Goal: Task Accomplishment & Management: Complete application form

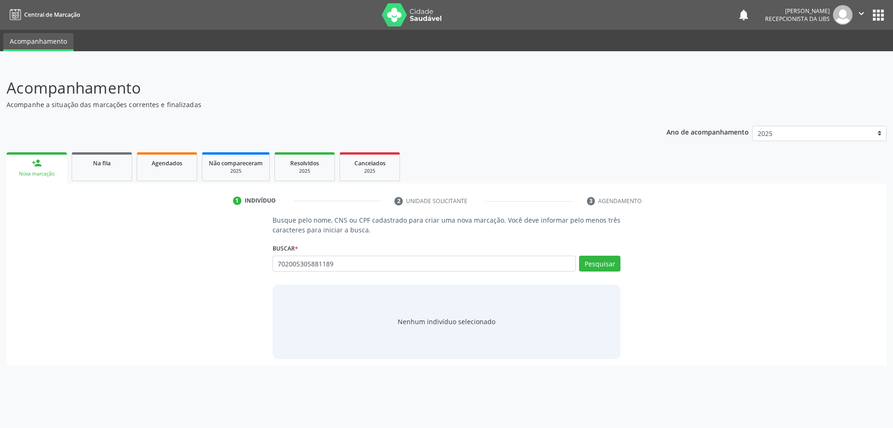
type input "702005305881189"
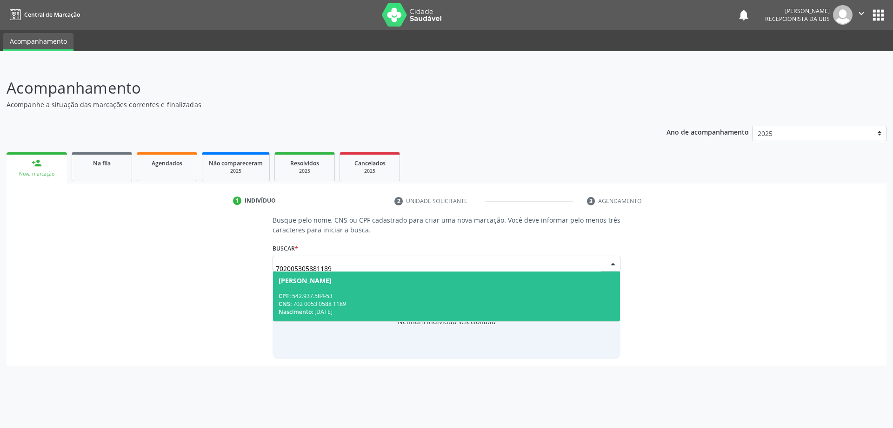
click at [361, 308] on div "Nascimento: 23/11/1950" at bounding box center [447, 311] width 336 height 8
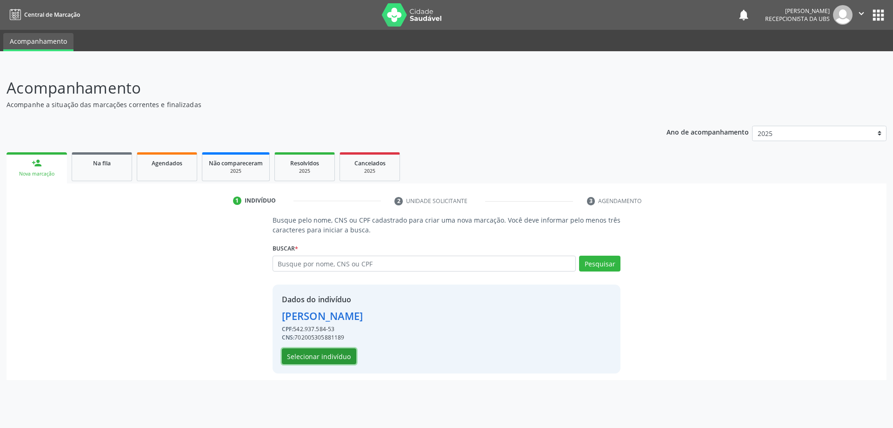
click at [332, 363] on button "Selecionar indivíduo" at bounding box center [319, 356] width 74 height 16
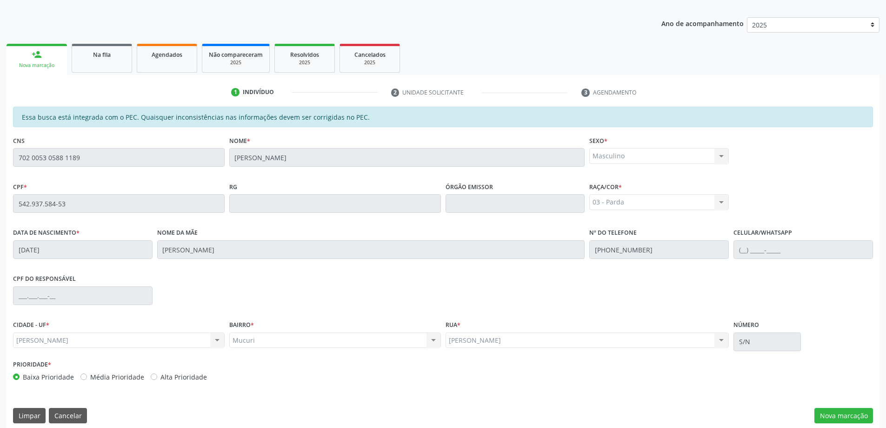
scroll to position [117, 0]
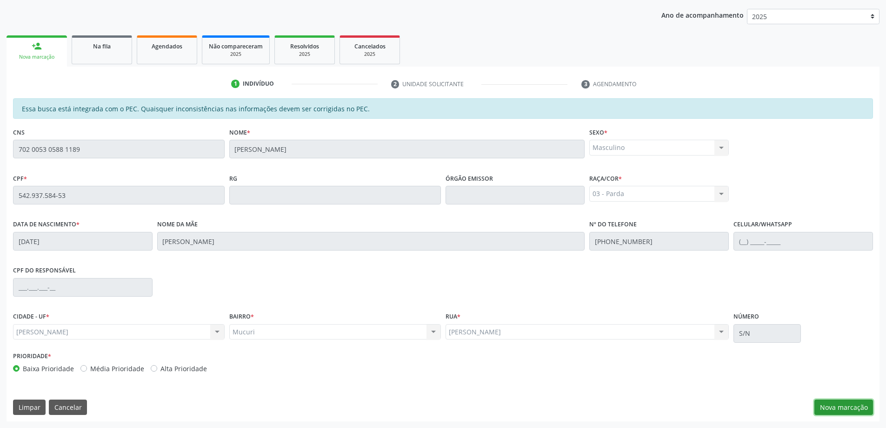
click at [856, 406] on button "Nova marcação" at bounding box center [844, 407] width 59 height 16
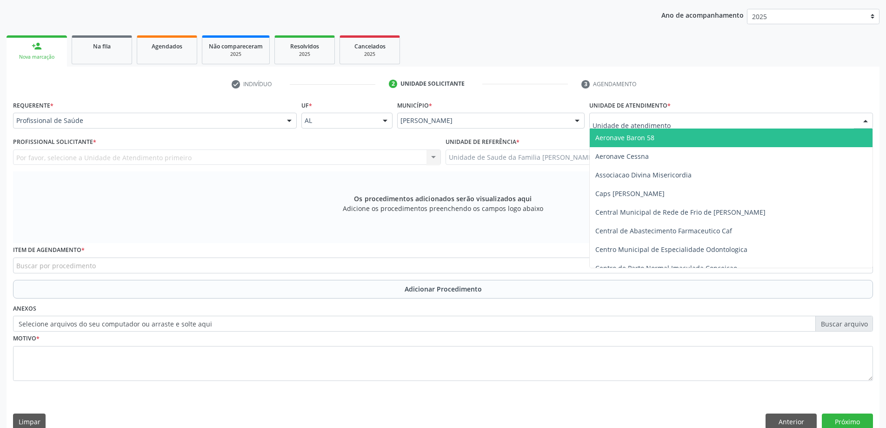
click at [740, 124] on div at bounding box center [731, 121] width 284 height 16
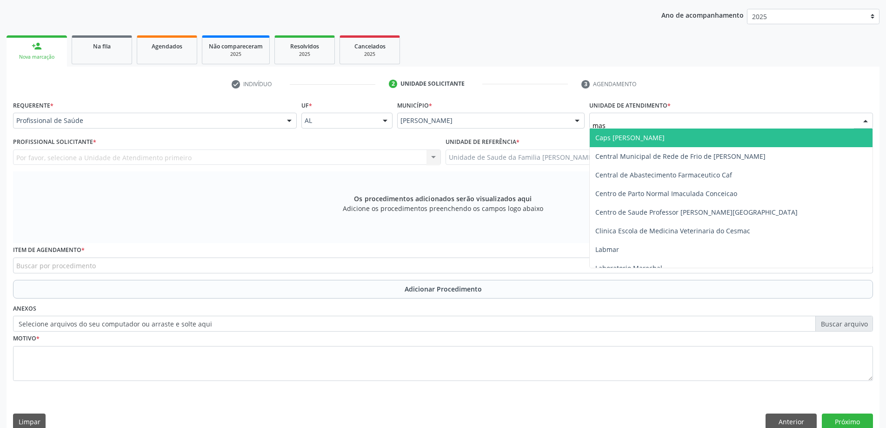
type input "mass"
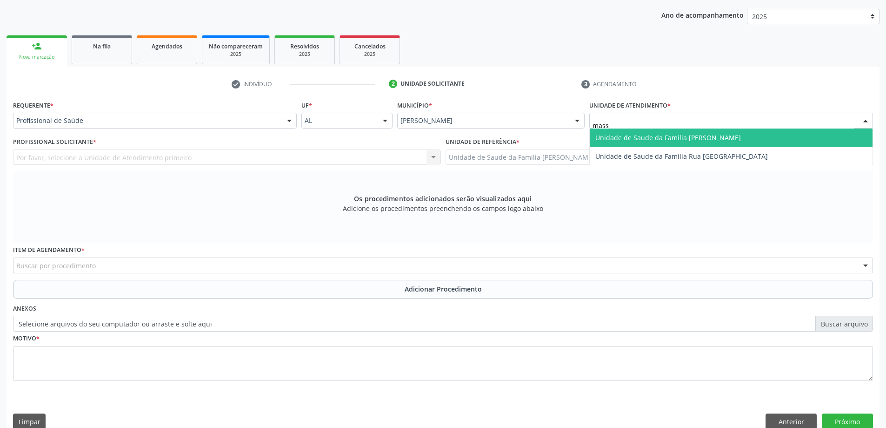
click at [738, 134] on span "Unidade de Saude da Familia [PERSON_NAME]" at bounding box center [731, 137] width 283 height 19
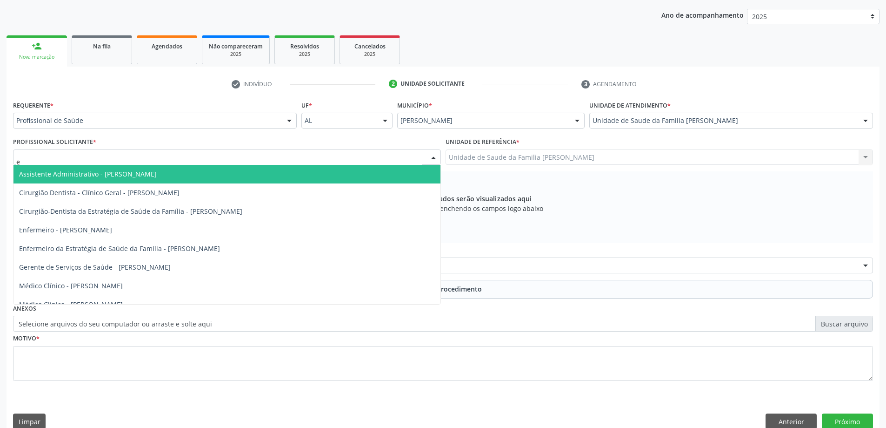
type input "el"
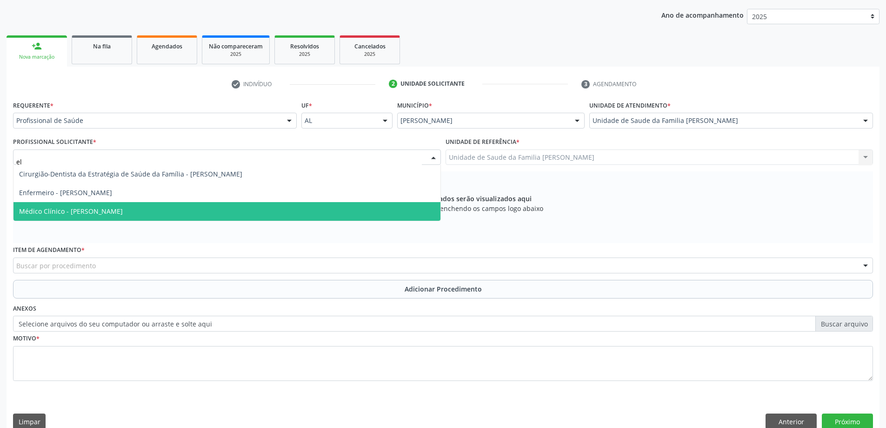
click at [70, 206] on span "Médico Clínico - Elizabeth Macario dos Santos" at bounding box center [226, 211] width 427 height 19
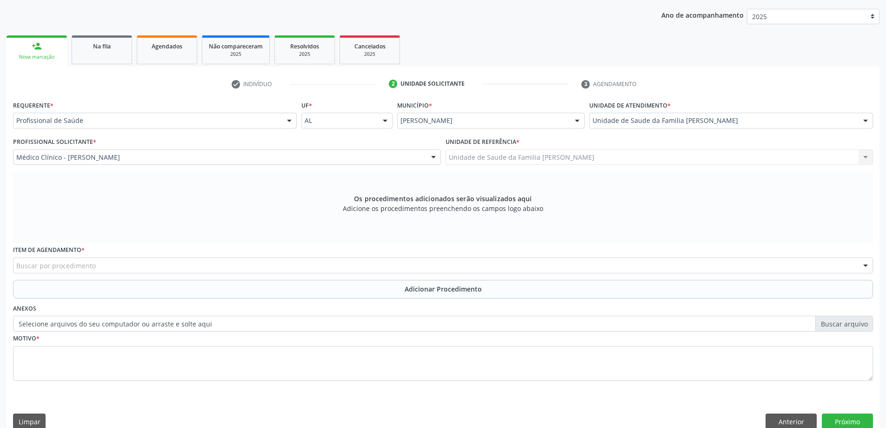
click at [512, 162] on div "Unidade de Saude da Familia Massagueira Unidade de Saude da Familia Massagueira…" at bounding box center [660, 157] width 428 height 16
click at [167, 268] on div "Buscar por procedimento" at bounding box center [443, 265] width 860 height 16
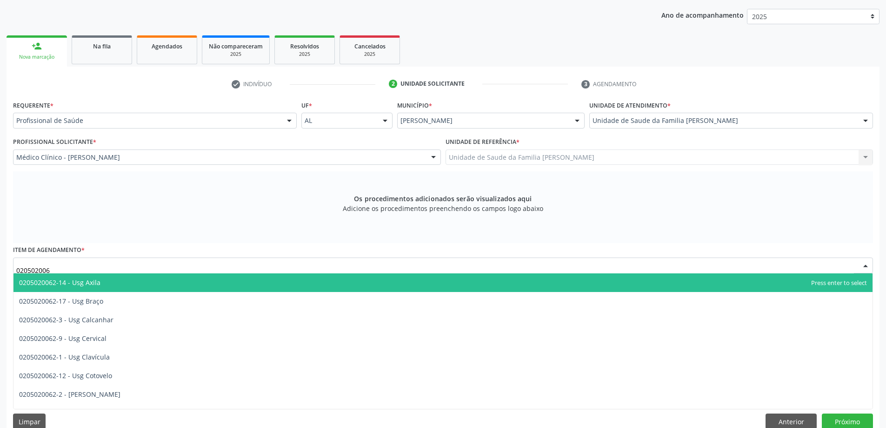
type input "0205020062"
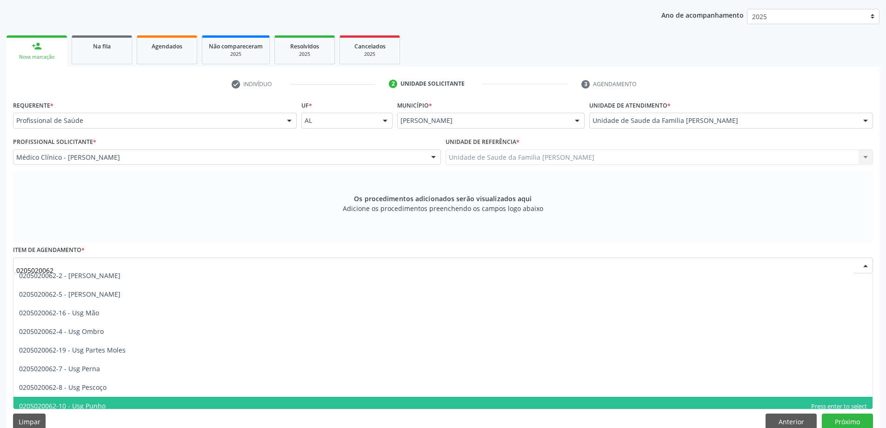
scroll to position [78, 0]
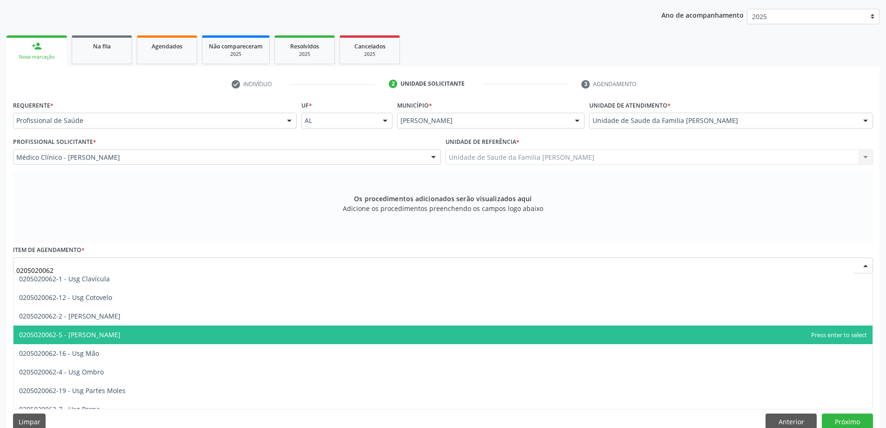
click at [264, 341] on span "0205020062-5 - Usg Joelho" at bounding box center [442, 334] width 859 height 19
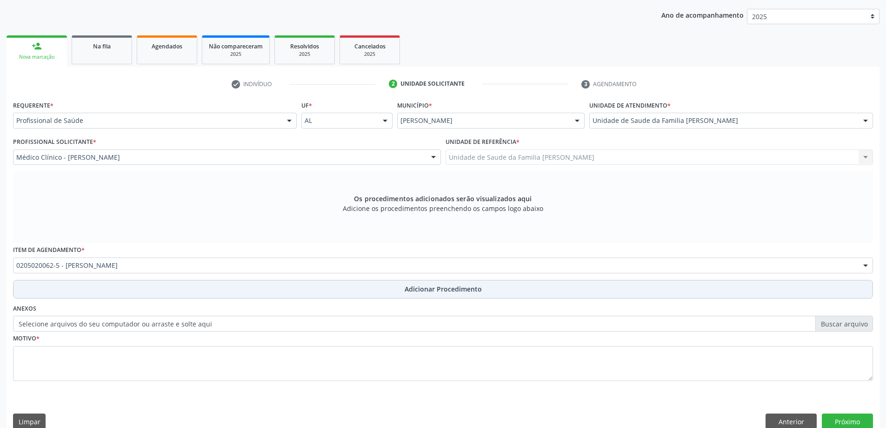
click at [272, 291] on button "Adicionar Procedimento" at bounding box center [443, 289] width 860 height 19
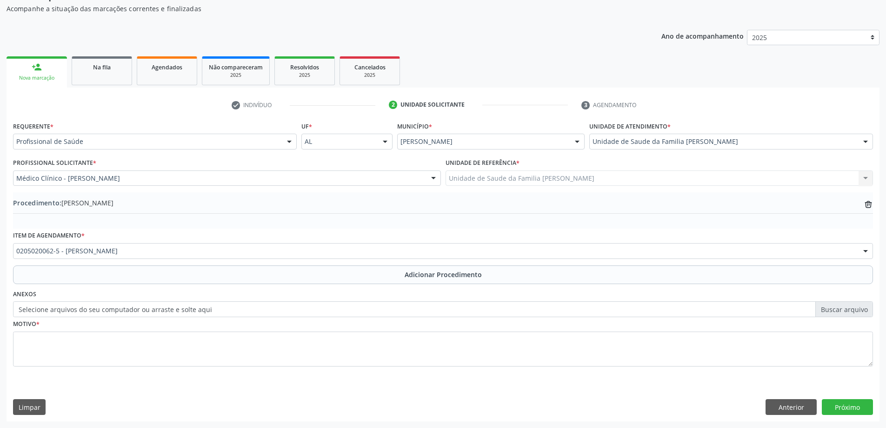
click at [133, 311] on label "Selecione arquivos do seu computador ou arraste e solte aqui" at bounding box center [443, 309] width 860 height 16
click at [133, 311] on input "Selecione arquivos do seu computador ou arraste e solte aqui" at bounding box center [443, 309] width 860 height 16
type input "C:\fakepath\WhatsApp Image 2025-09-22 at 14.27.49.jpeg"
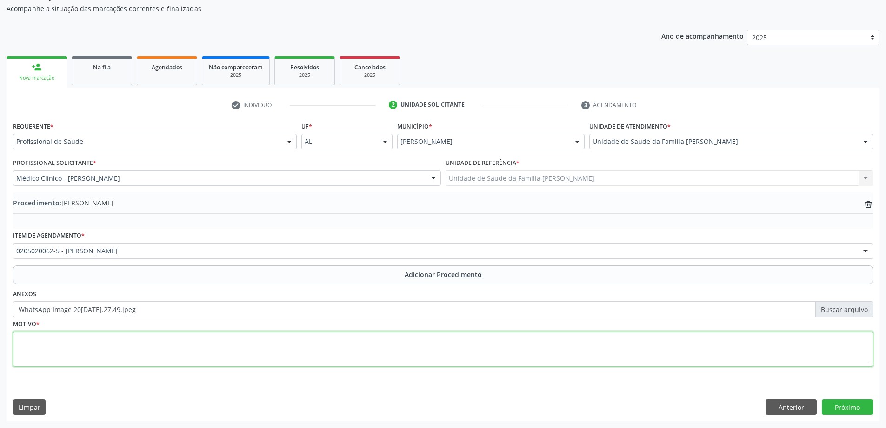
click at [237, 356] on textarea at bounding box center [443, 348] width 860 height 35
click at [100, 342] on textarea "Joelho esquerdo - Dor cronica" at bounding box center [443, 348] width 860 height 35
click at [97, 338] on textarea "Joelho esquerdo - Dor cronica" at bounding box center [443, 348] width 860 height 35
click at [138, 350] on textarea "Joelho esquerdo - Dor crônica" at bounding box center [443, 348] width 860 height 35
type textarea "Joelho esquerdo - Dor crônica"
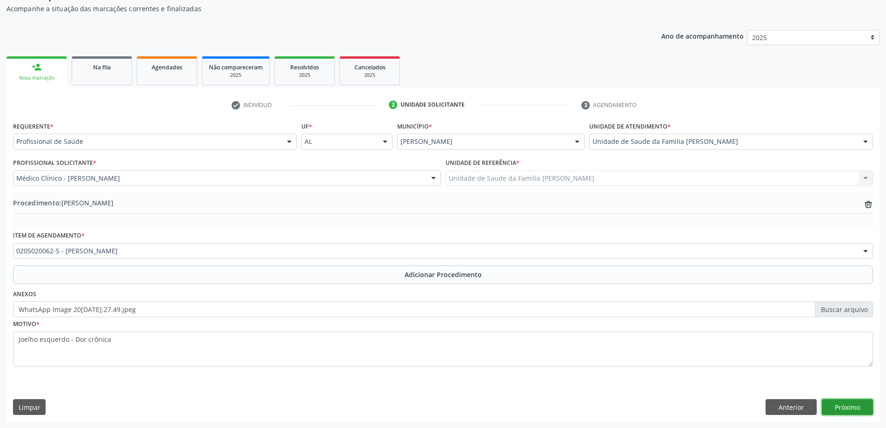
click at [853, 407] on button "Próximo" at bounding box center [847, 407] width 51 height 16
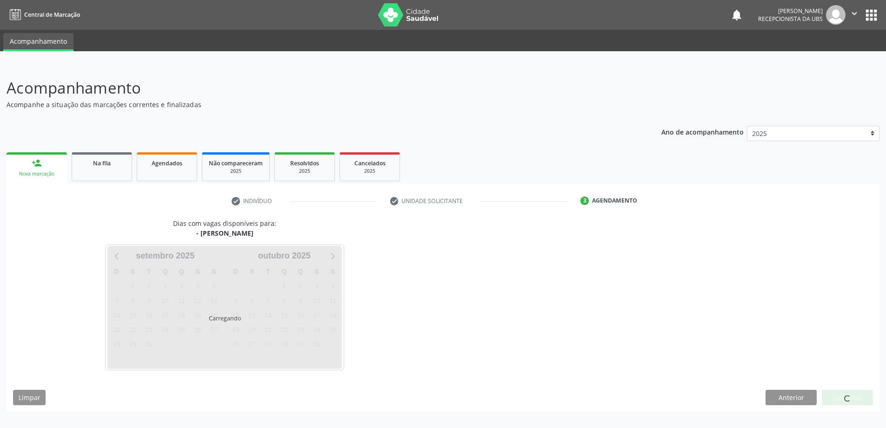
scroll to position [0, 0]
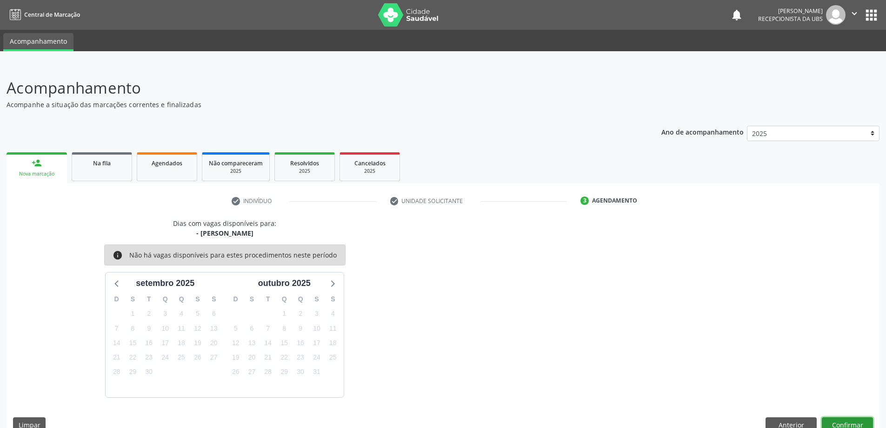
click at [849, 423] on button "Confirmar" at bounding box center [847, 425] width 51 height 16
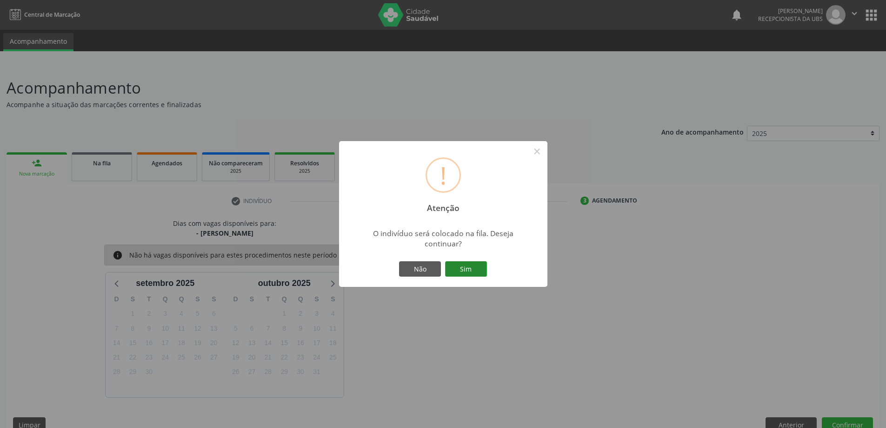
click at [478, 273] on button "Sim" at bounding box center [466, 269] width 42 height 16
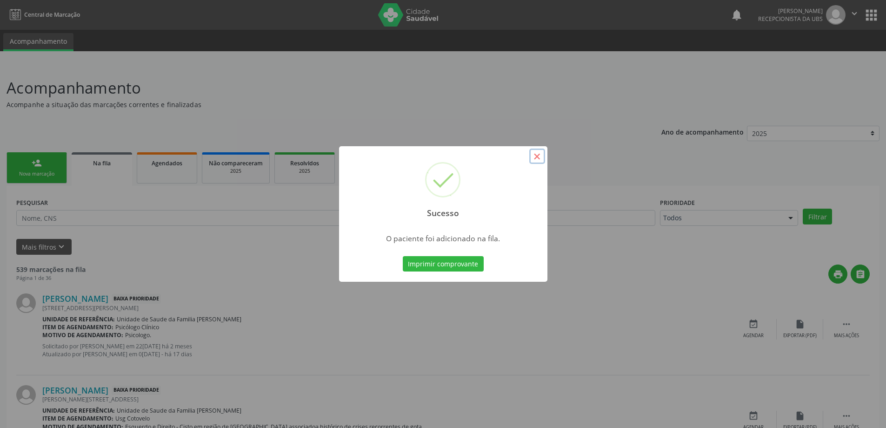
click at [530, 155] on button "×" at bounding box center [537, 156] width 16 height 16
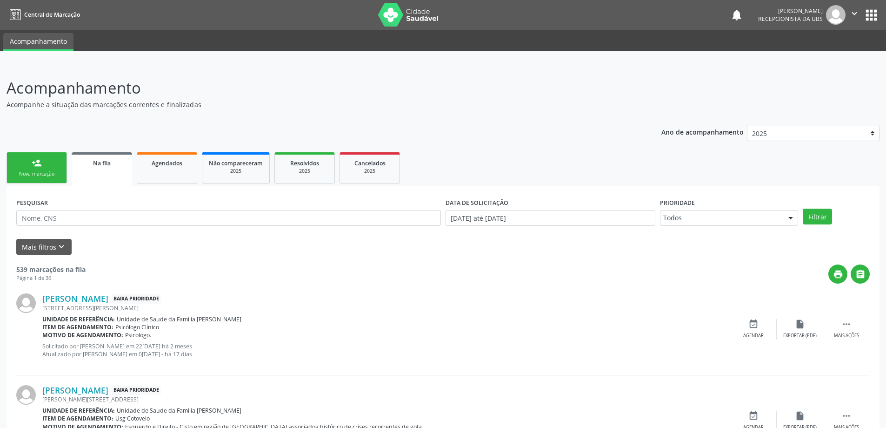
click at [35, 157] on link "person_add Nova marcação" at bounding box center [37, 167] width 60 height 31
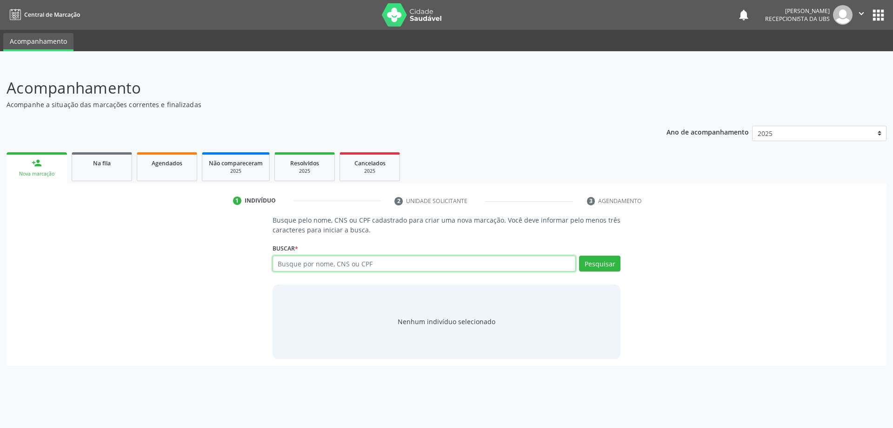
click at [288, 259] on input "text" at bounding box center [425, 263] width 304 height 16
type input "702005305881189"
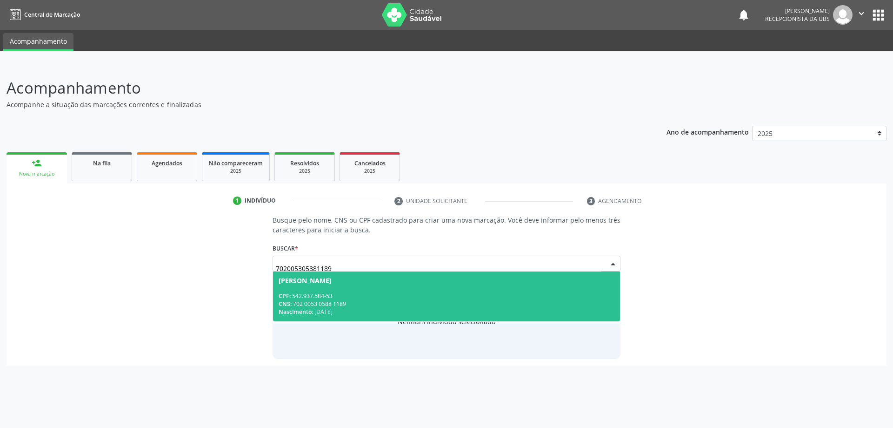
click at [447, 289] on span "Severino Francelino dos Santos CPF: 542.937.584-53 CNS: 702 0053 0588 1189 Nasc…" at bounding box center [446, 296] width 347 height 50
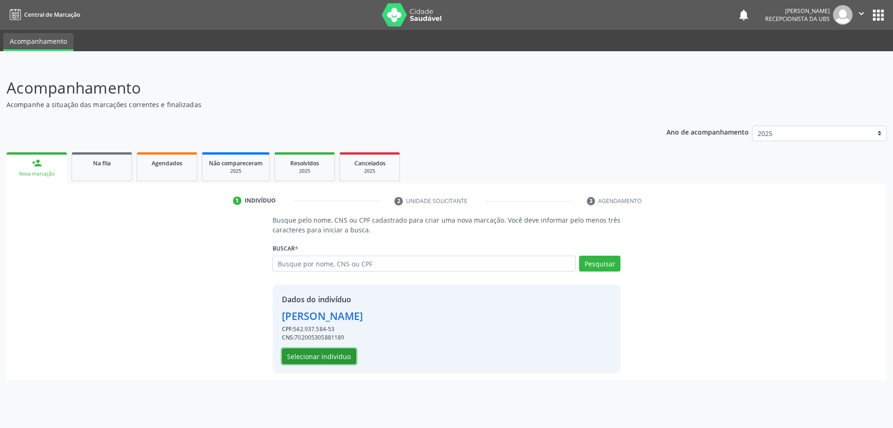
click at [290, 360] on button "Selecionar indivíduo" at bounding box center [319, 356] width 74 height 16
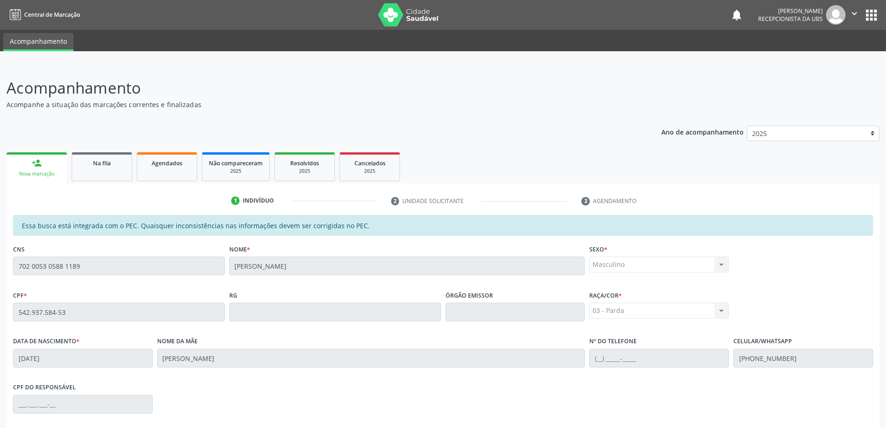
scroll to position [117, 0]
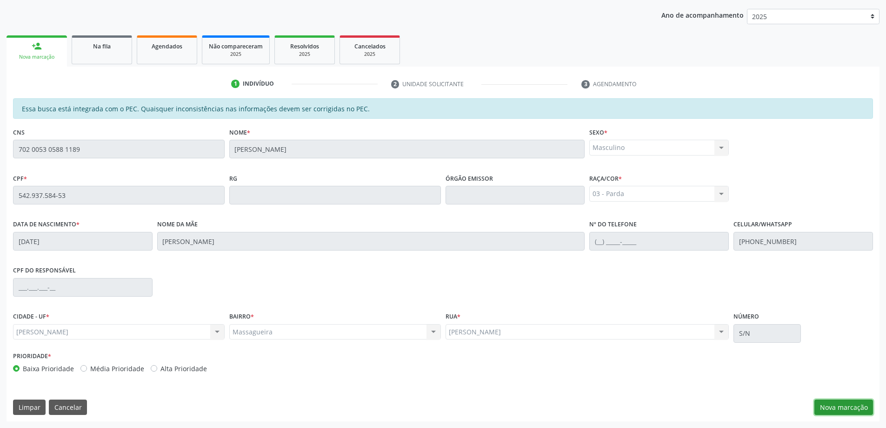
click at [822, 407] on button "Nova marcação" at bounding box center [844, 407] width 59 height 16
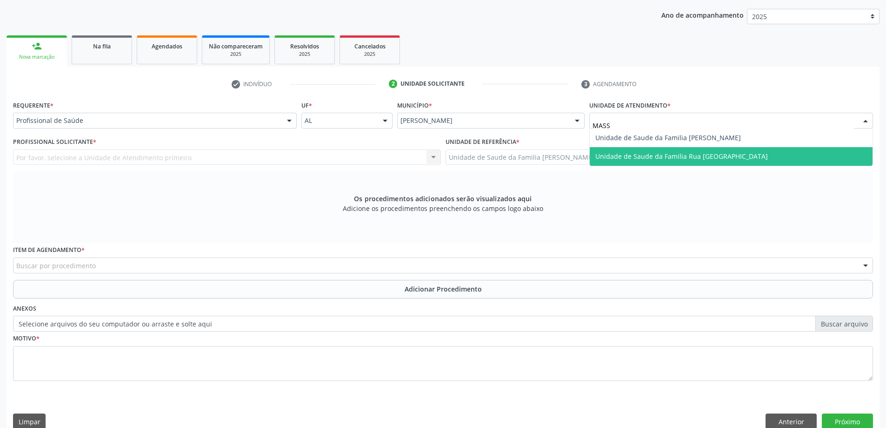
type input "MASSA"
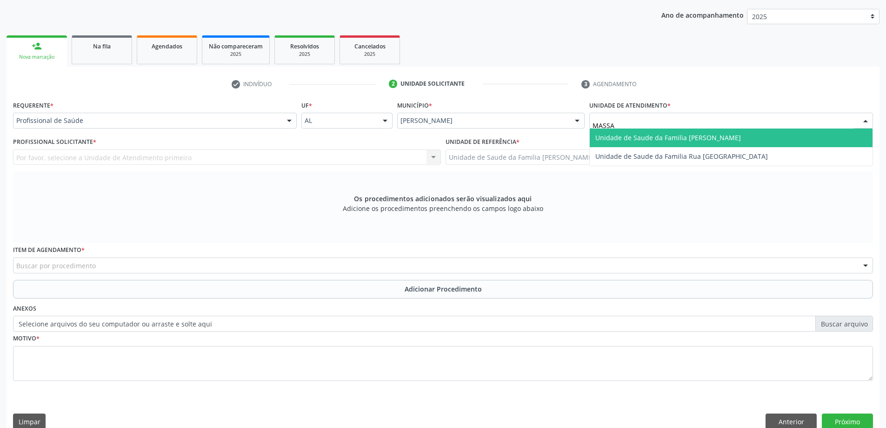
click at [654, 142] on span "Unidade de Saude da Familia [PERSON_NAME]" at bounding box center [731, 137] width 283 height 19
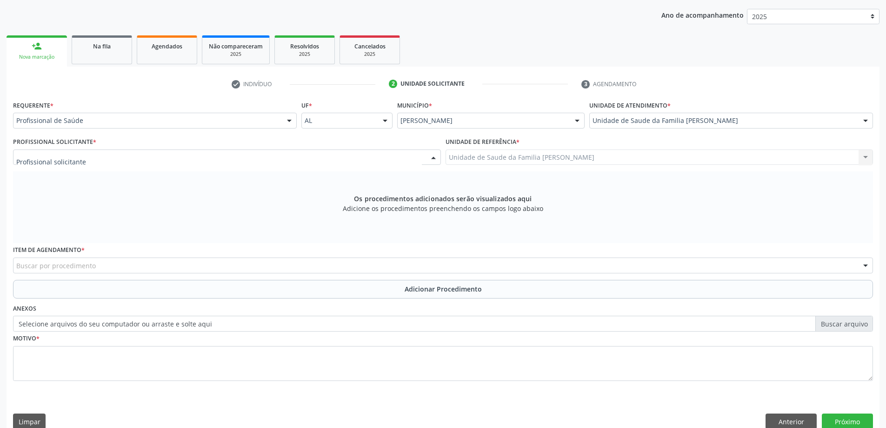
click at [173, 160] on div at bounding box center [227, 157] width 428 height 16
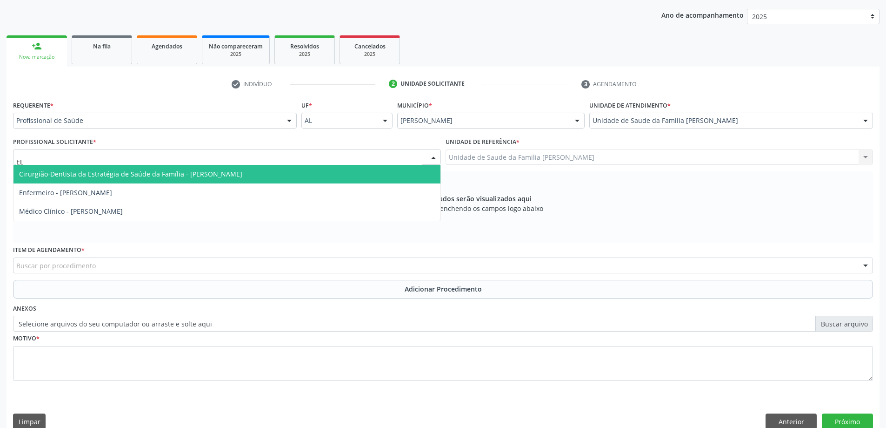
type input "ELI"
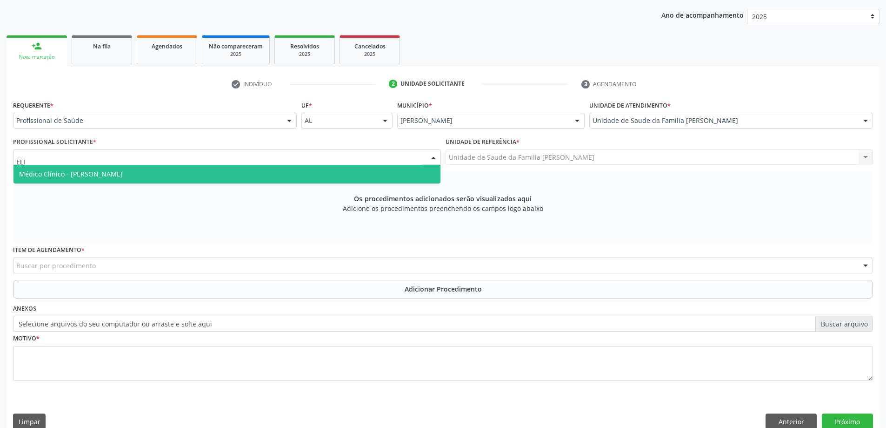
click at [170, 171] on span "Médico Clínico - Elizabeth Macario dos Santos" at bounding box center [226, 174] width 427 height 19
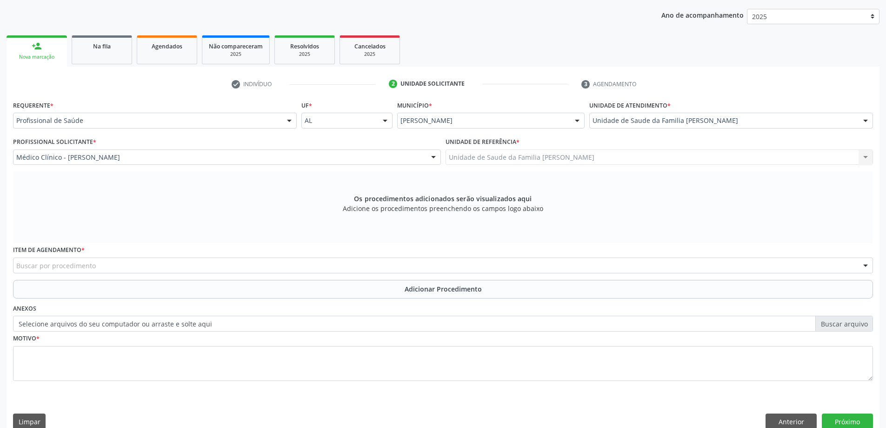
click at [283, 263] on div "Buscar por procedimento" at bounding box center [443, 265] width 860 height 16
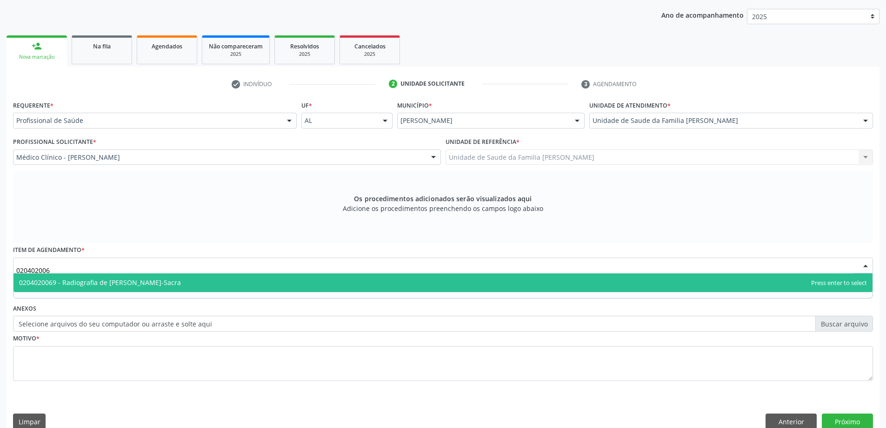
type input "0204020069"
click at [267, 286] on span "0204020069 - Radiografia de Coluna Lombo-Sacra" at bounding box center [442, 282] width 859 height 19
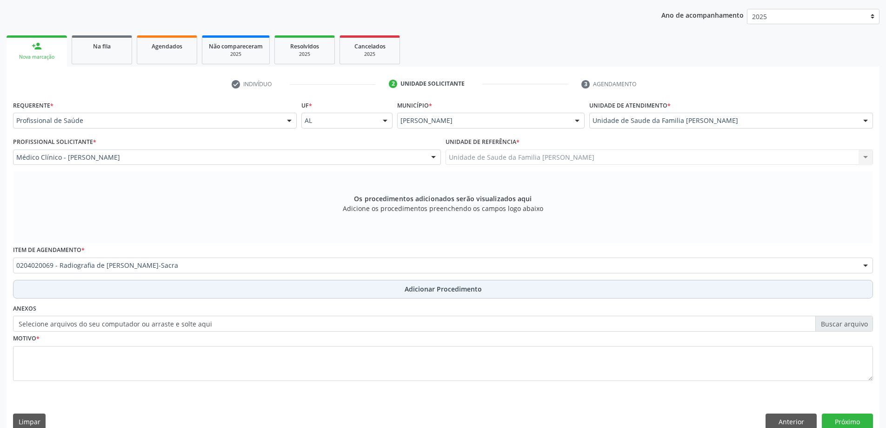
click at [273, 291] on button "Adicionar Procedimento" at bounding box center [443, 289] width 860 height 19
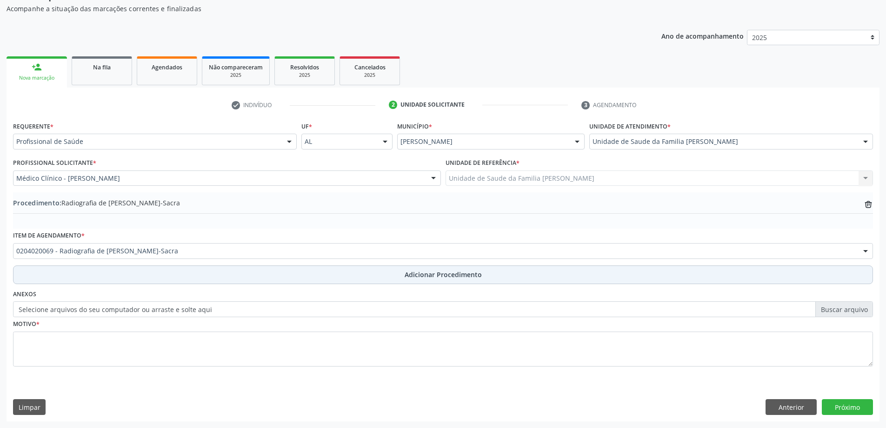
scroll to position [96, 0]
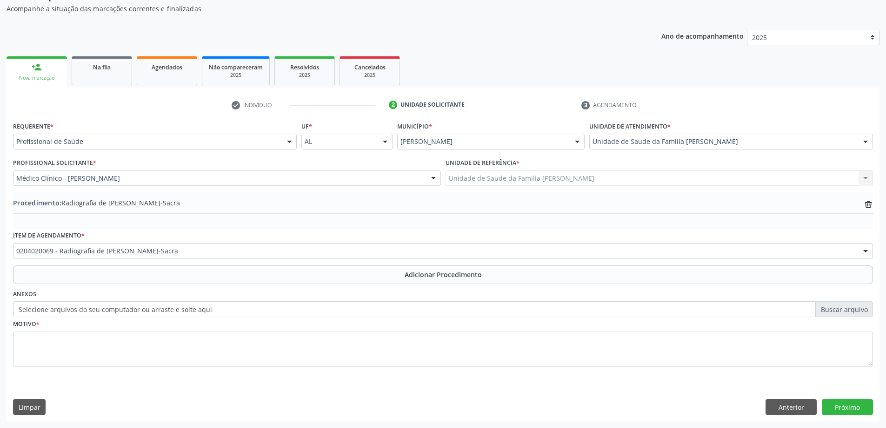
click at [148, 307] on label "Selecione arquivos do seu computador ou arraste e solte aqui" at bounding box center [443, 309] width 860 height 16
click at [148, 307] on input "Selecione arquivos do seu computador ou arraste e solte aqui" at bounding box center [443, 309] width 860 height 16
click at [104, 314] on label "Selecione arquivos do seu computador ou arraste e solte aqui" at bounding box center [443, 309] width 860 height 16
click at [104, 314] on input "Selecione arquivos do seu computador ou arraste e solte aqui" at bounding box center [443, 309] width 860 height 16
type input "C:\fakepath\WhatsApp Image 2025-09-22 at 14.35.06.jpeg"
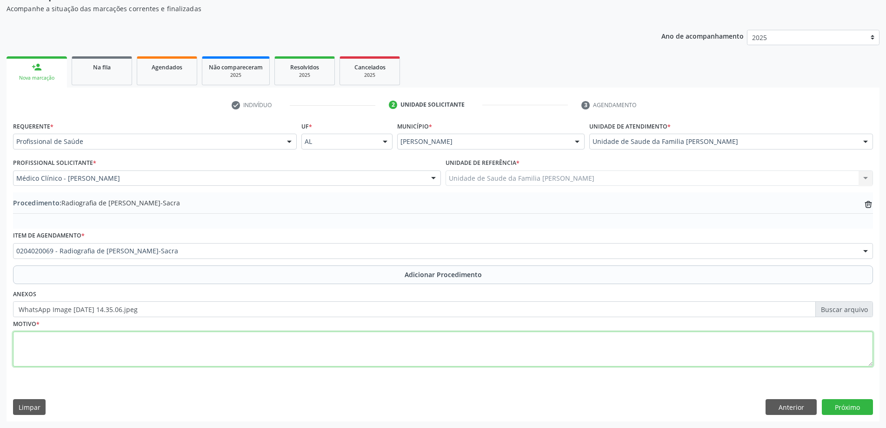
click at [170, 360] on textarea at bounding box center [443, 348] width 860 height 35
type textarea "Lombalgia"
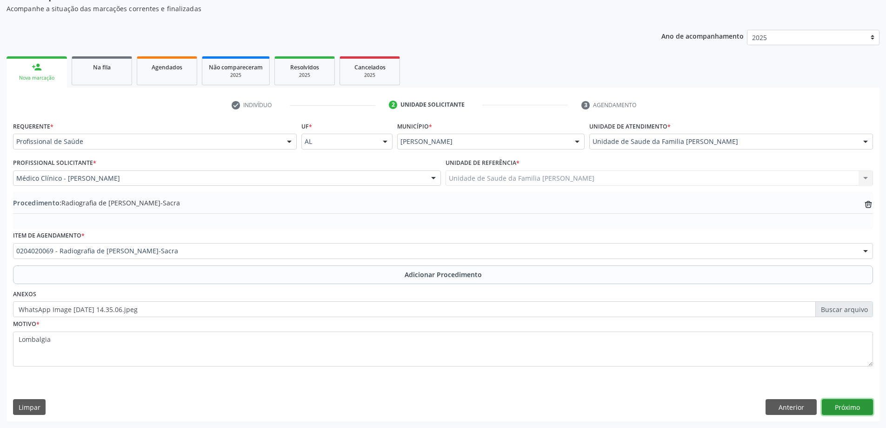
click at [839, 405] on button "Próximo" at bounding box center [847, 407] width 51 height 16
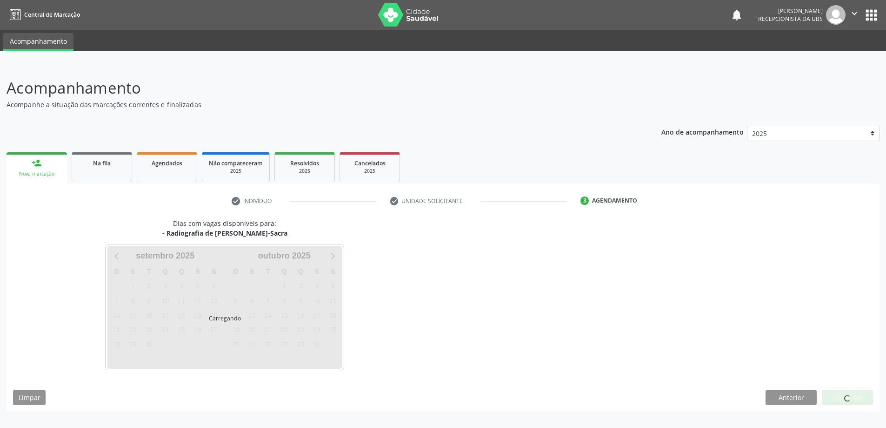
scroll to position [0, 0]
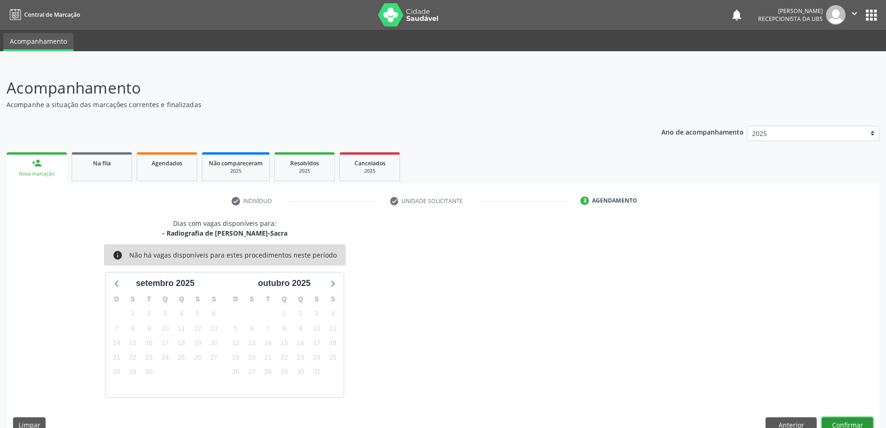
click at [849, 421] on button "Confirmar" at bounding box center [847, 425] width 51 height 16
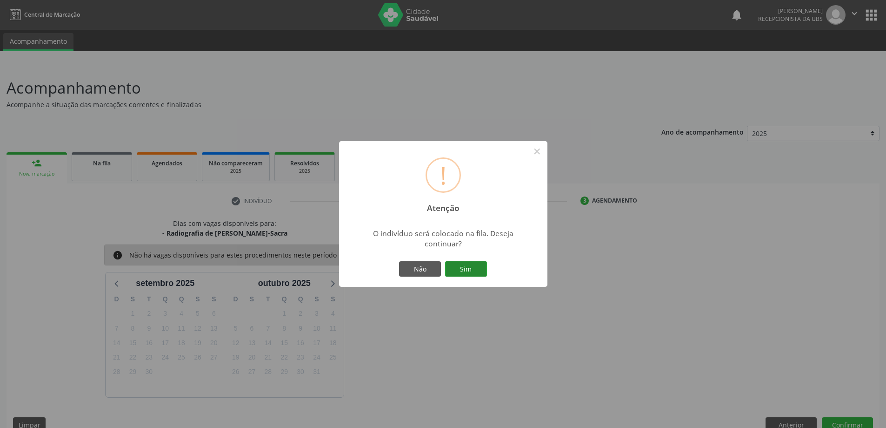
click at [480, 269] on button "Sim" at bounding box center [466, 269] width 42 height 16
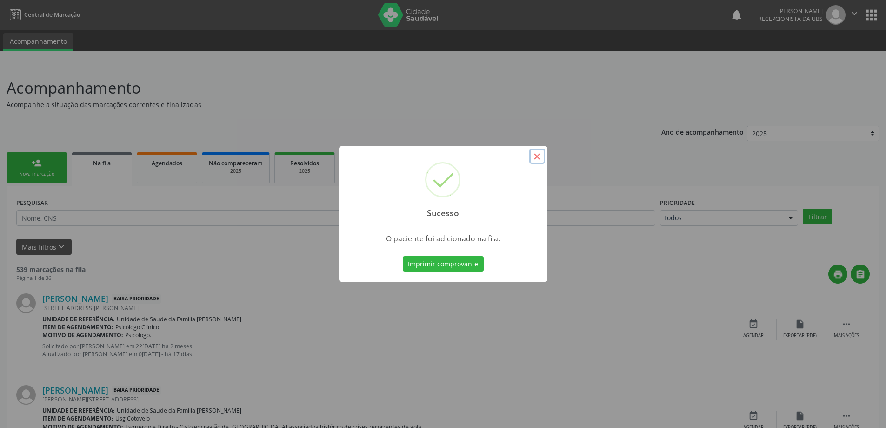
click at [543, 156] on button "×" at bounding box center [537, 156] width 16 height 16
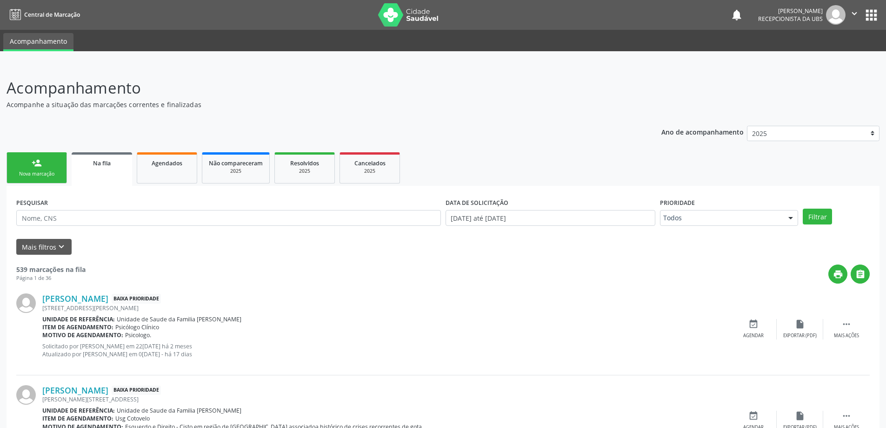
click at [47, 167] on link "person_add Nova marcação" at bounding box center [37, 167] width 60 height 31
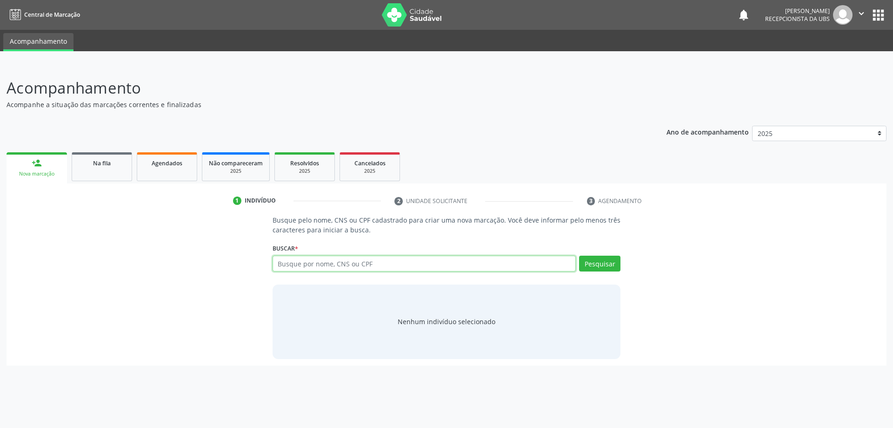
click at [342, 261] on input "text" at bounding box center [425, 263] width 304 height 16
click at [285, 262] on input "text" at bounding box center [425, 263] width 304 height 16
type input "704807009538344"
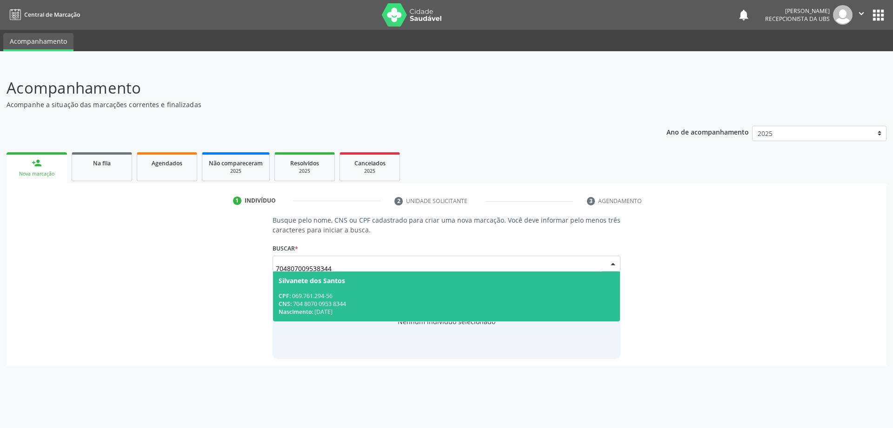
click at [424, 301] on div "CNS: 704 8070 0953 8344" at bounding box center [447, 304] width 336 height 8
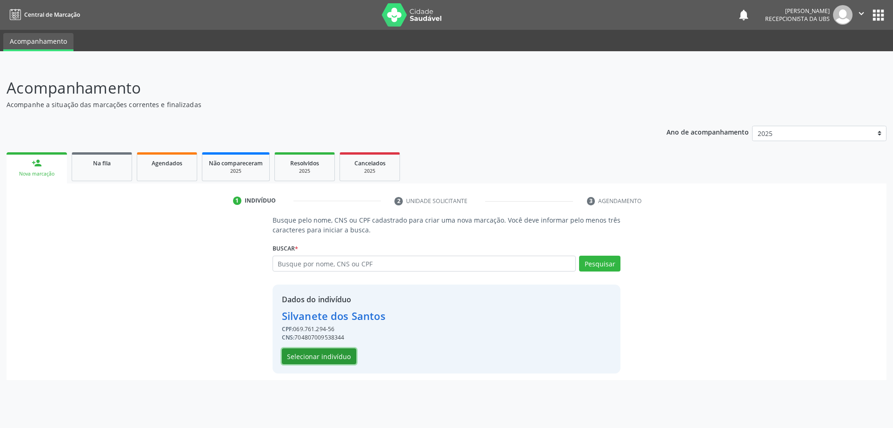
click at [348, 357] on button "Selecionar indivíduo" at bounding box center [319, 356] width 74 height 16
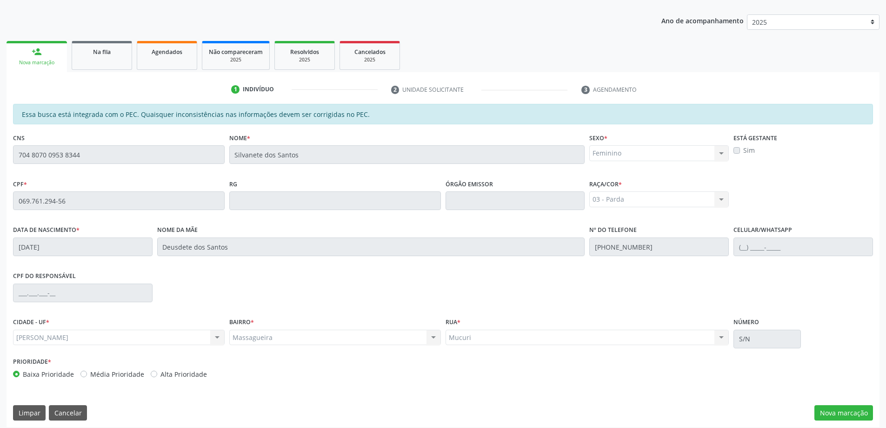
scroll to position [117, 0]
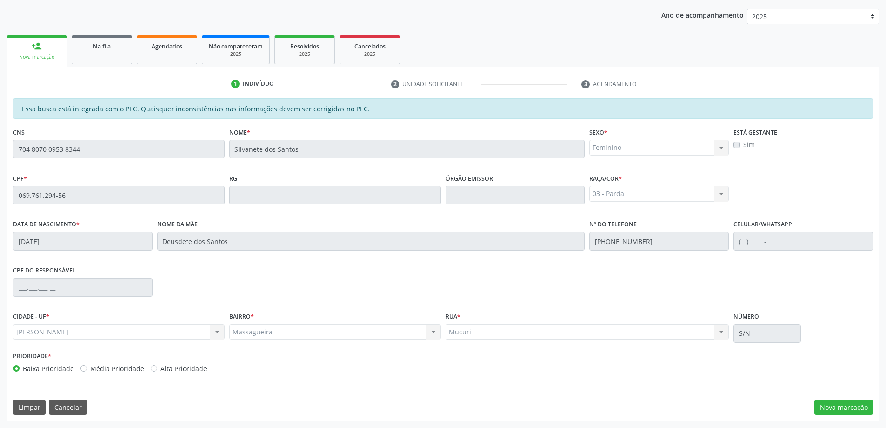
click at [117, 124] on div "Essa busca está integrada com o PEC. Quaisquer inconsistências nas informações …" at bounding box center [443, 238] width 860 height 281
click at [153, 139] on div "CNS 704 8070 0953 8344" at bounding box center [119, 141] width 212 height 33
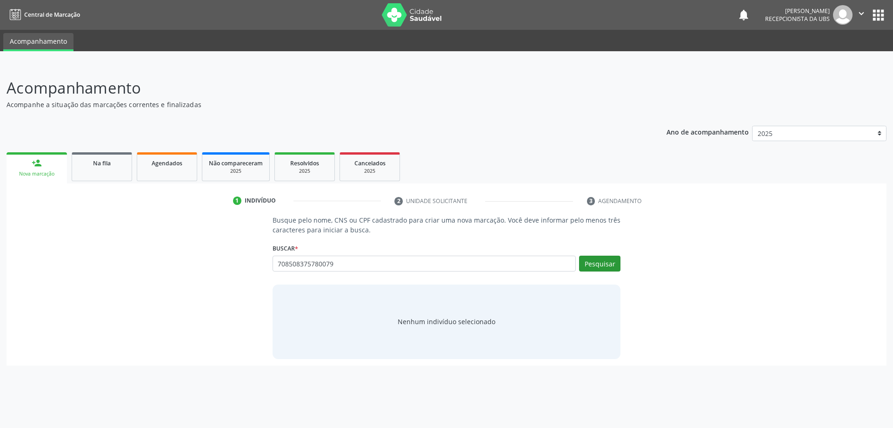
type input "708508375780079"
click at [608, 257] on button "Pesquisar" at bounding box center [599, 263] width 41 height 16
type input "708508375780079"
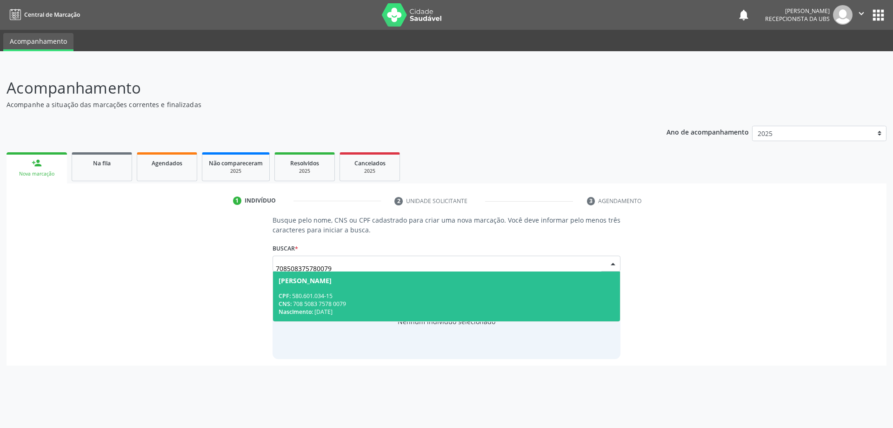
click at [386, 303] on div "CNS: 708 5083 7578 0079" at bounding box center [447, 304] width 336 height 8
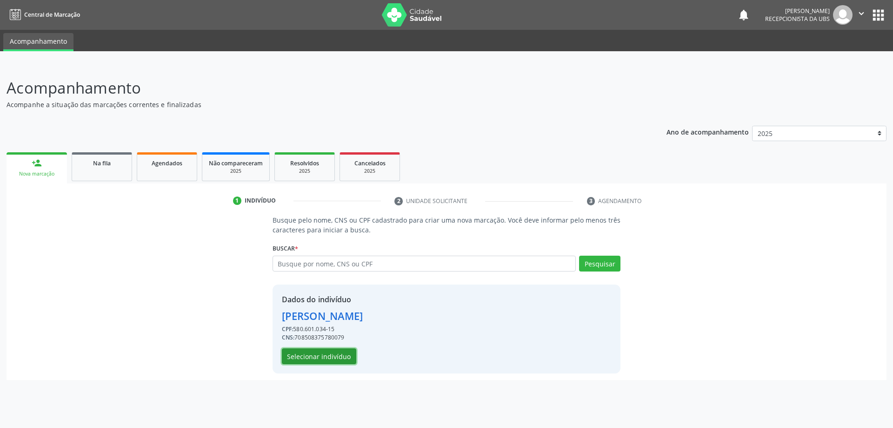
click at [346, 353] on button "Selecionar indivíduo" at bounding box center [319, 356] width 74 height 16
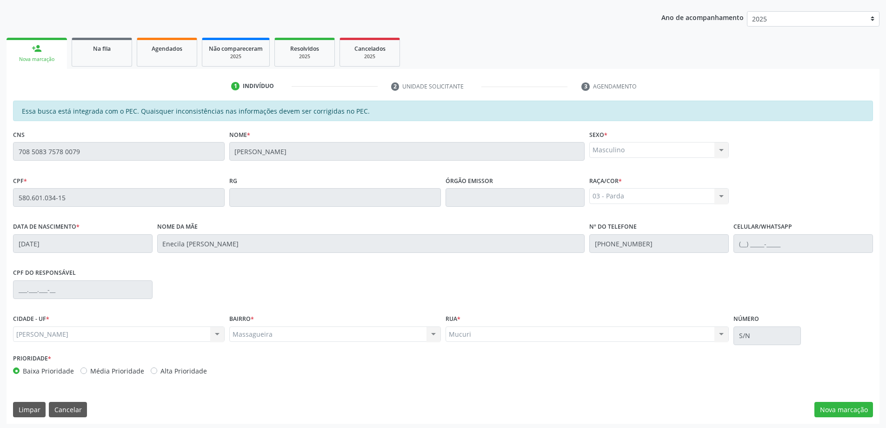
scroll to position [117, 0]
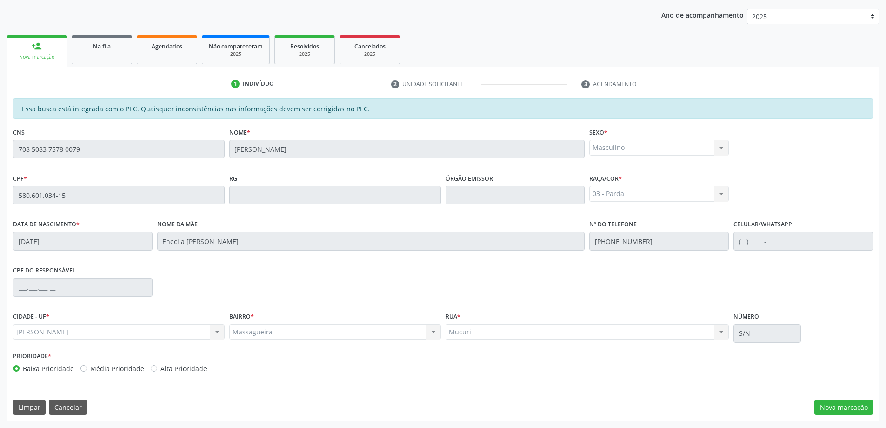
click at [97, 132] on div "CNS 708 5083 7578 0079" at bounding box center [119, 141] width 212 height 33
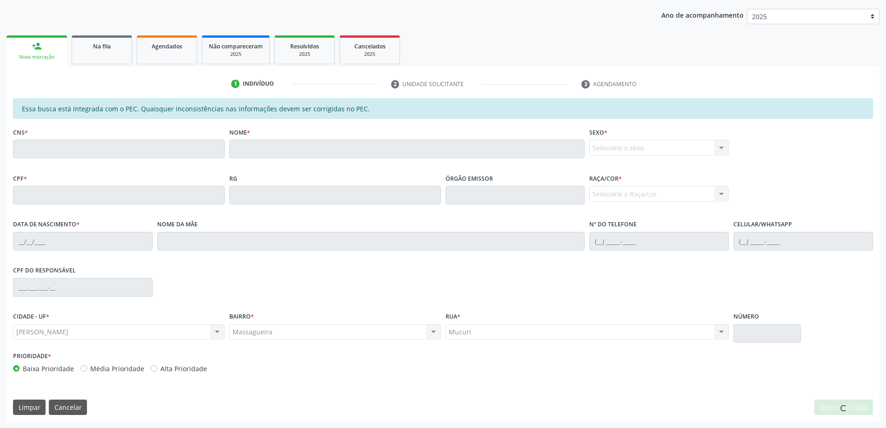
scroll to position [0, 0]
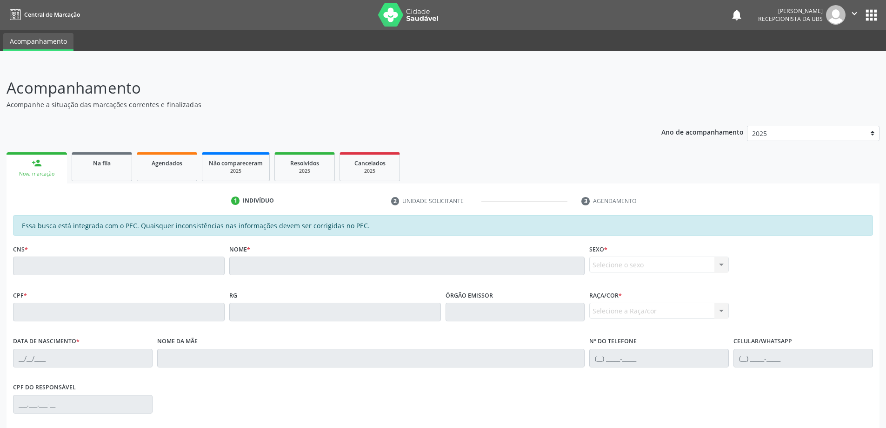
click at [33, 187] on div "1 Indivíduo 2 Unidade solicitante 3 Agendamento Essa busca está integrada com o…" at bounding box center [443, 360] width 873 height 354
click at [36, 155] on link "person_add Nova marcação" at bounding box center [37, 167] width 60 height 31
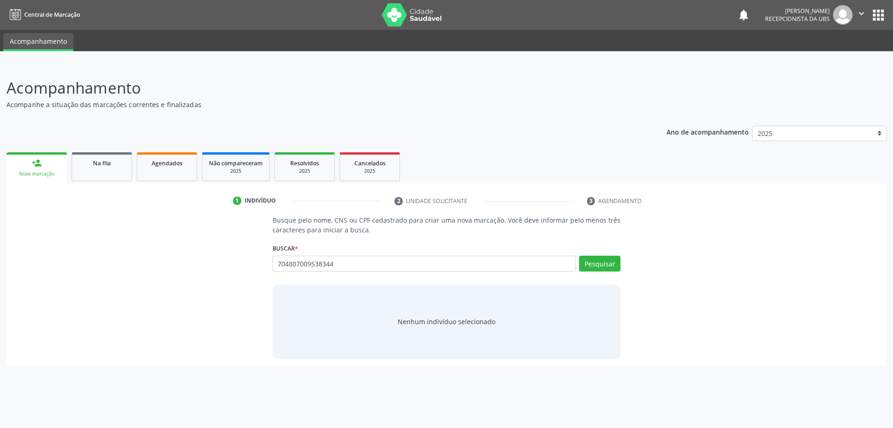
type input "704807009538344"
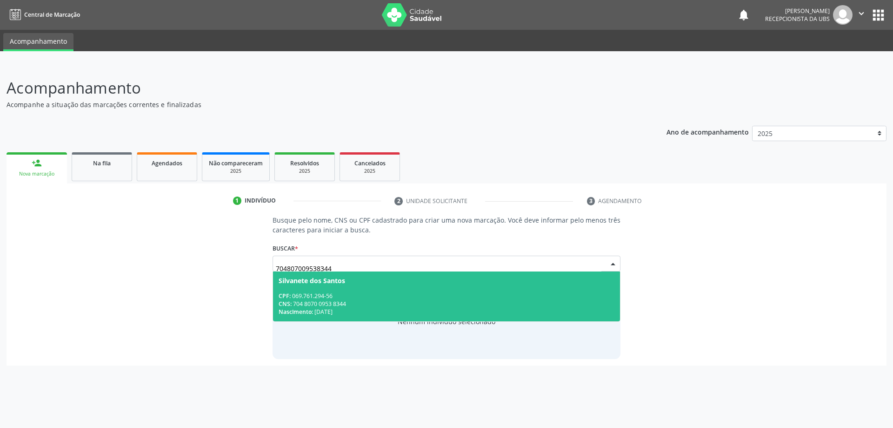
click at [336, 279] on div "Silvanete dos Santos" at bounding box center [312, 280] width 67 height 7
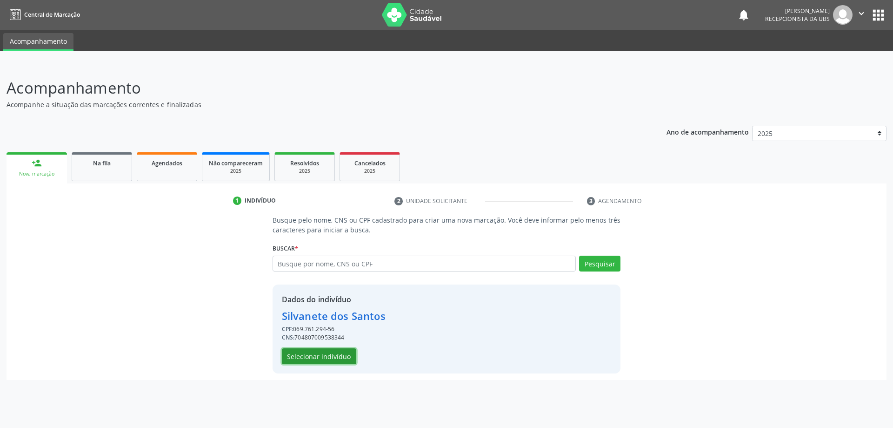
click at [282, 352] on button "Selecionar indivíduo" at bounding box center [319, 356] width 74 height 16
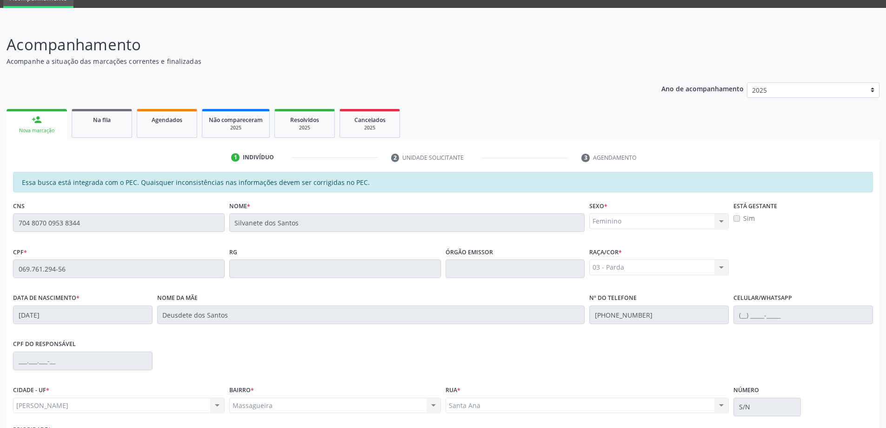
scroll to position [117, 0]
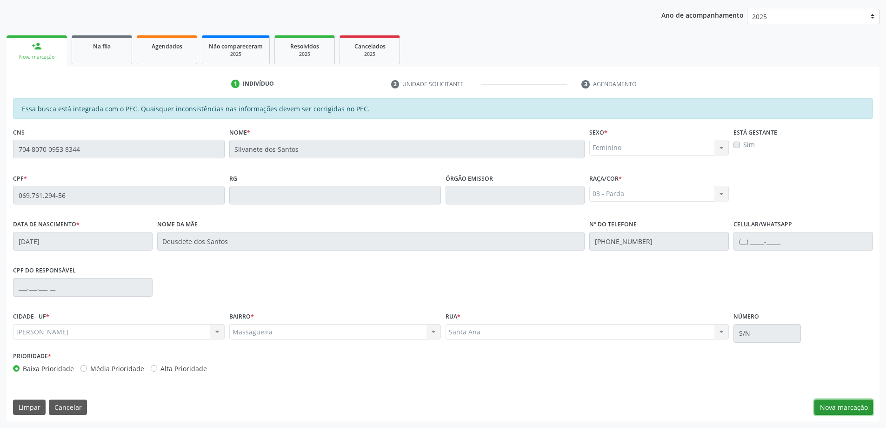
click at [836, 407] on button "Nova marcação" at bounding box center [844, 407] width 59 height 16
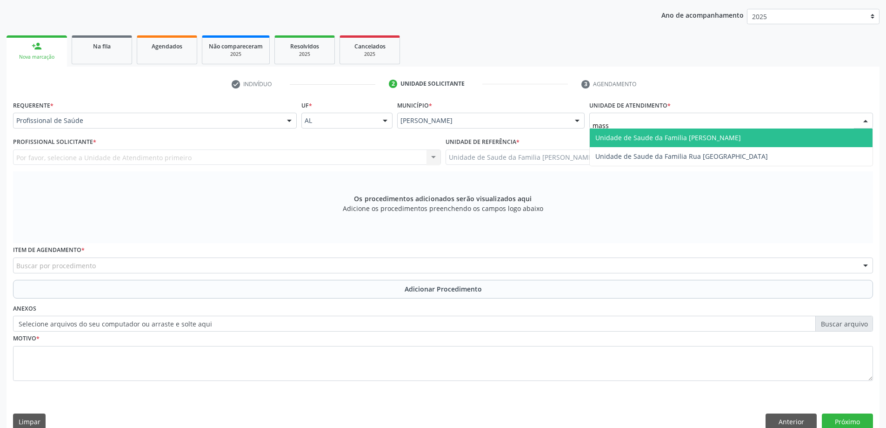
type input "massa"
click at [631, 133] on span "Unidade de Saude da Familia [PERSON_NAME]" at bounding box center [668, 137] width 146 height 9
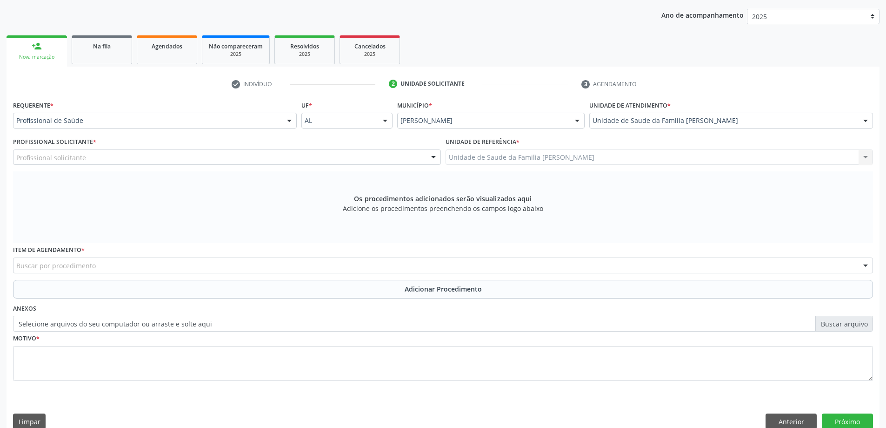
click at [239, 158] on div "Profissional solicitante" at bounding box center [227, 157] width 428 height 16
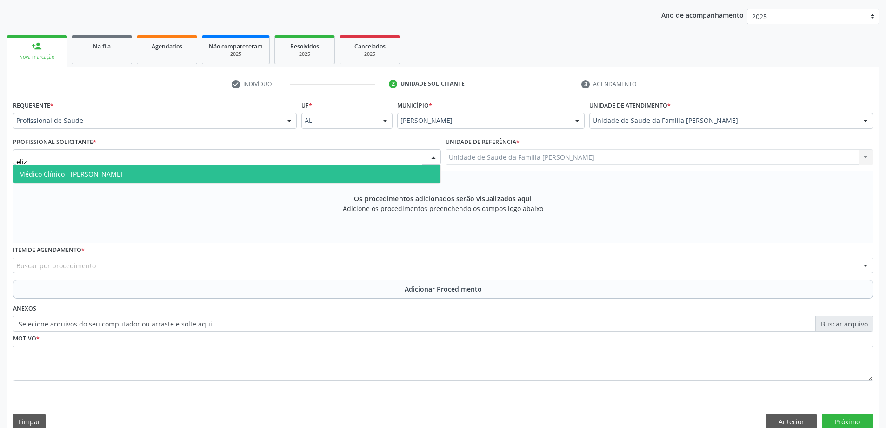
type input "eliza"
click at [239, 170] on span "Médico Clínico - Elizabeth Macario dos Santos" at bounding box center [226, 174] width 427 height 19
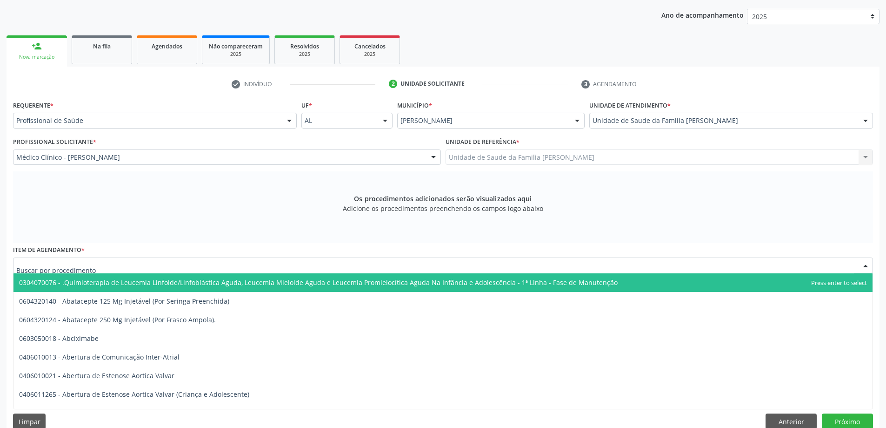
click at [199, 264] on div at bounding box center [443, 265] width 860 height 16
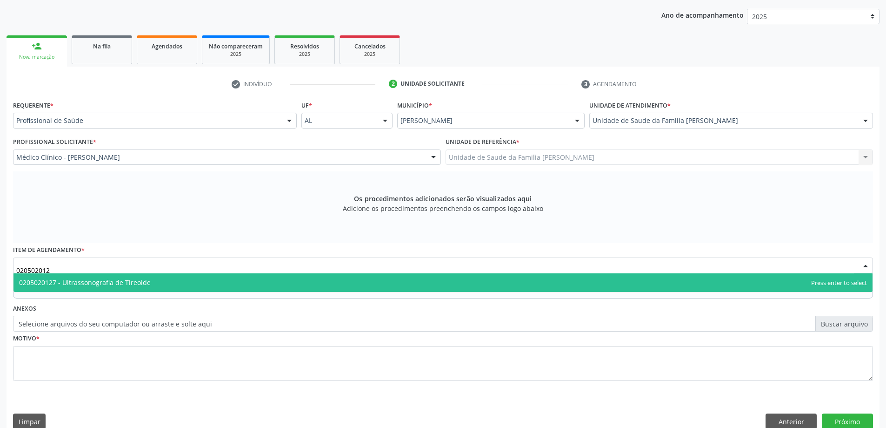
type input "0205020127"
click at [213, 286] on span "0205020127 - Ultrassonografia de Tireoide" at bounding box center [442, 282] width 859 height 19
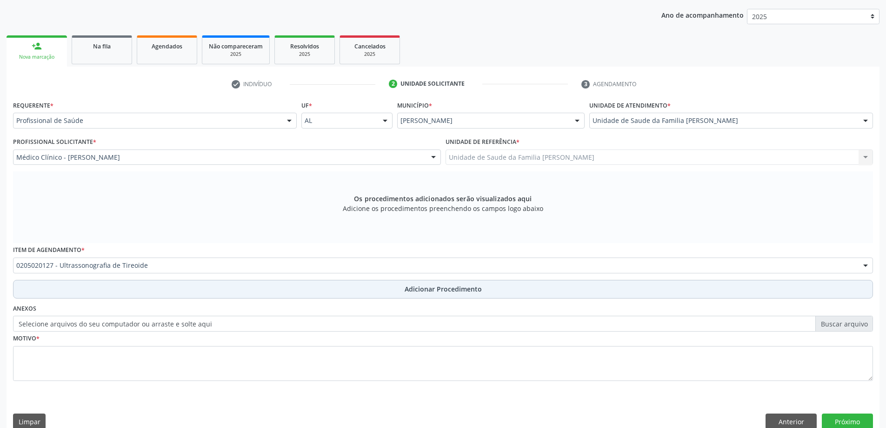
click at [299, 290] on button "Adicionar Procedimento" at bounding box center [443, 289] width 860 height 19
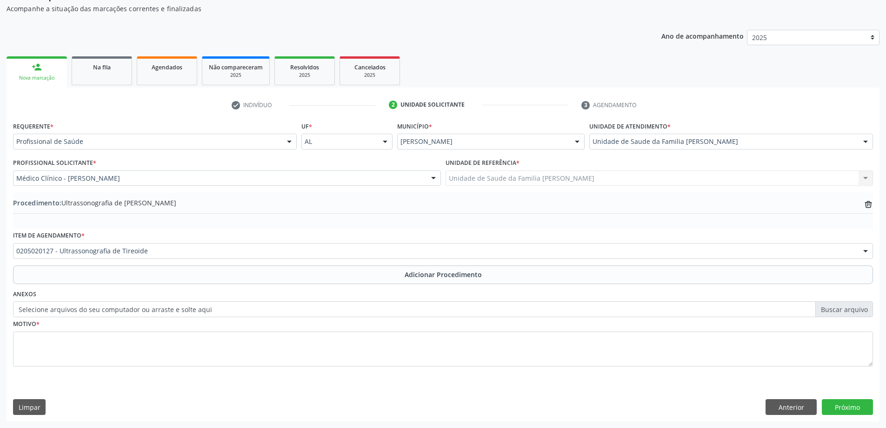
click at [174, 310] on label "Selecione arquivos do seu computador ou arraste e solte aqui" at bounding box center [443, 309] width 860 height 16
click at [174, 310] on input "Selecione arquivos do seu computador ou arraste e solte aqui" at bounding box center [443, 309] width 860 height 16
type input "C:\fakepath\WhatsApp Image 2025-09-22 at 14.56.52 (1).jpeg"
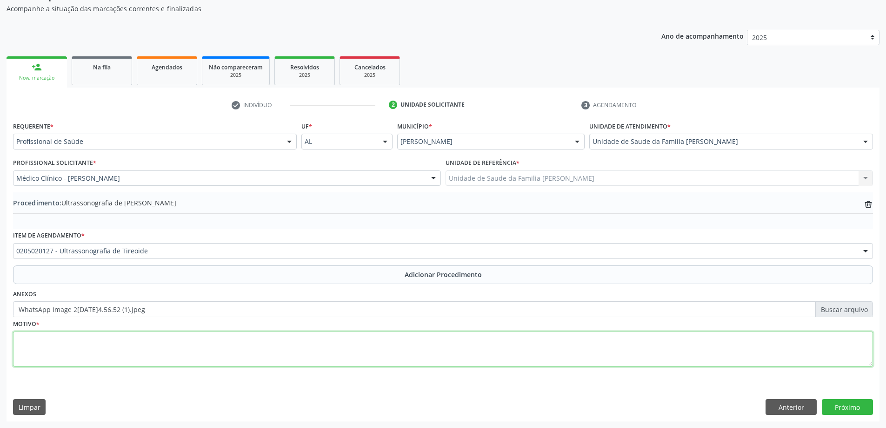
click at [456, 344] on textarea at bounding box center [443, 348] width 860 height 35
type textarea "Avaliação nódulos tireoídianos"
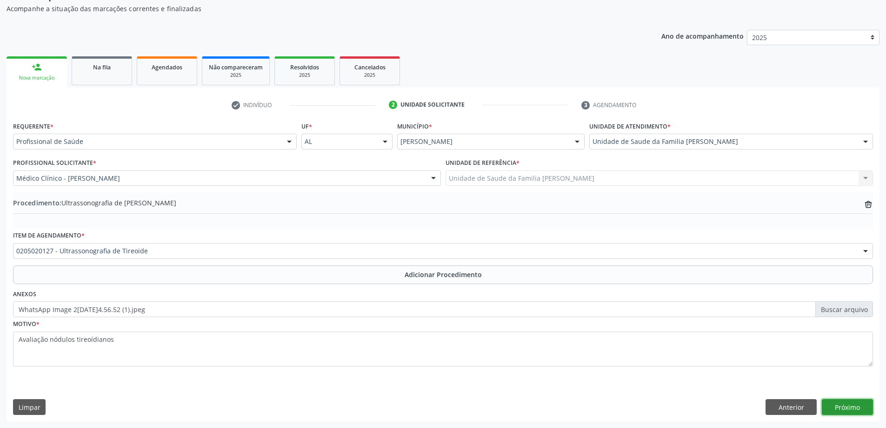
click at [864, 408] on button "Próximo" at bounding box center [847, 407] width 51 height 16
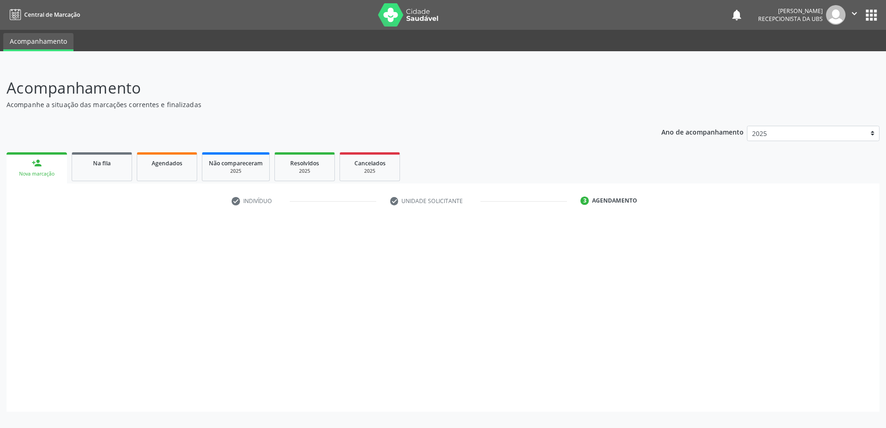
scroll to position [0, 0]
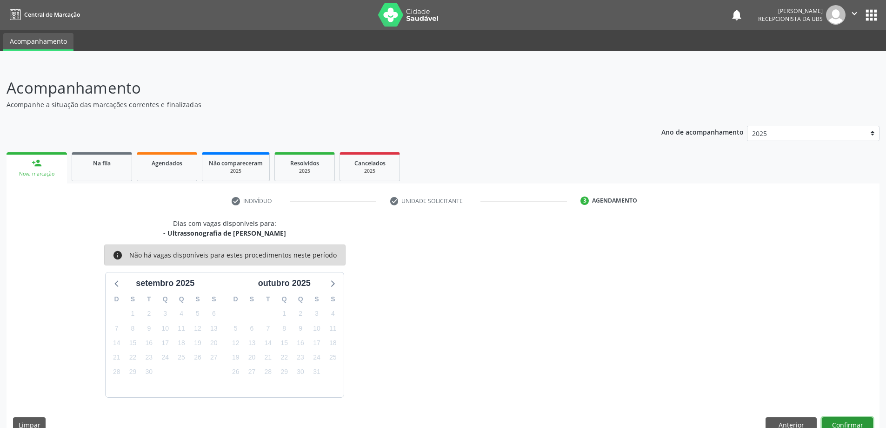
click at [841, 419] on button "Confirmar" at bounding box center [847, 425] width 51 height 16
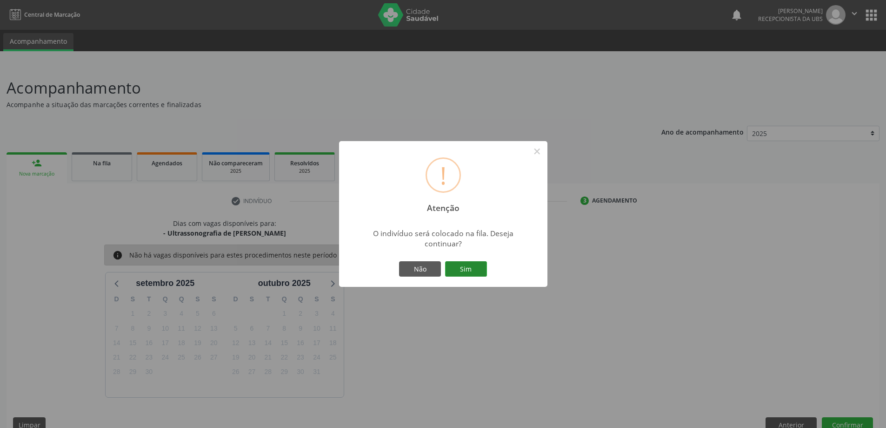
click at [469, 268] on button "Sim" at bounding box center [466, 269] width 42 height 16
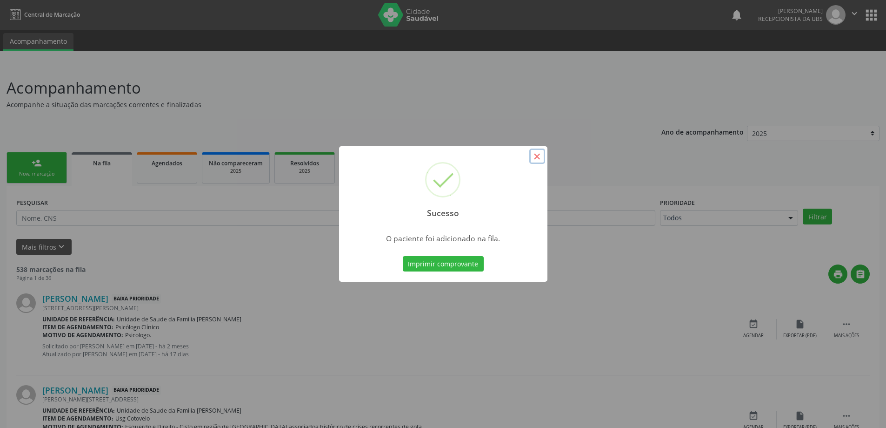
click at [536, 154] on button "×" at bounding box center [537, 156] width 16 height 16
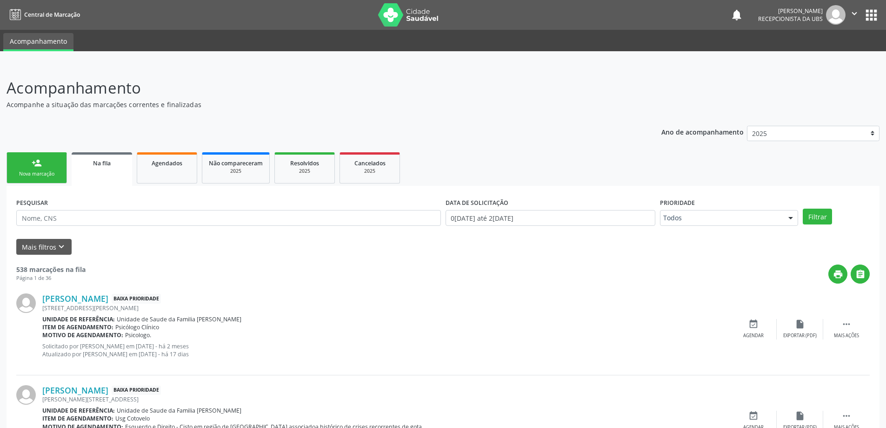
click at [40, 167] on div "person_add" at bounding box center [37, 163] width 10 height 10
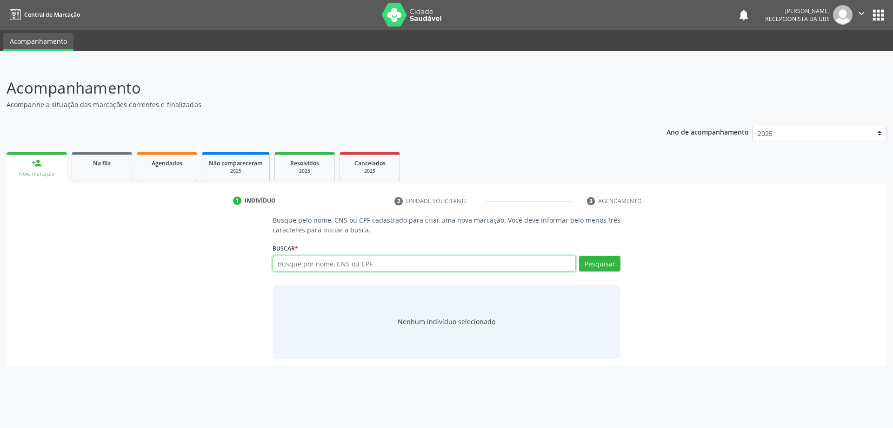
click at [339, 262] on input "text" at bounding box center [425, 263] width 304 height 16
type input "708508375780079"
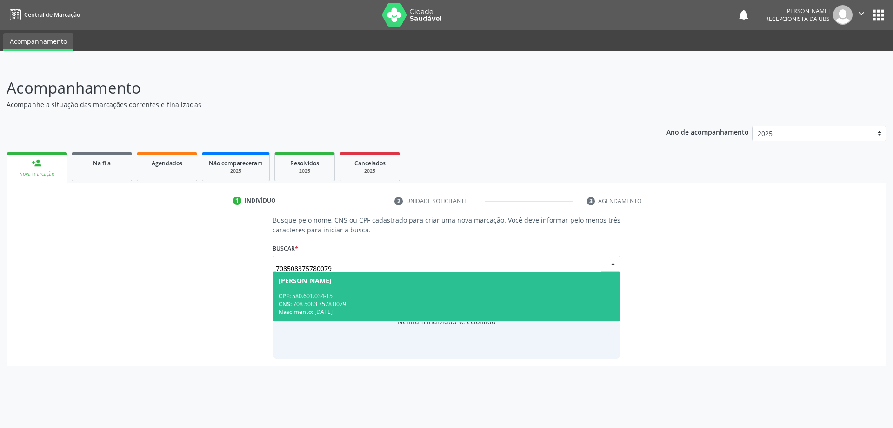
click at [343, 292] on div "CPF: 580.601.034-15" at bounding box center [447, 296] width 336 height 8
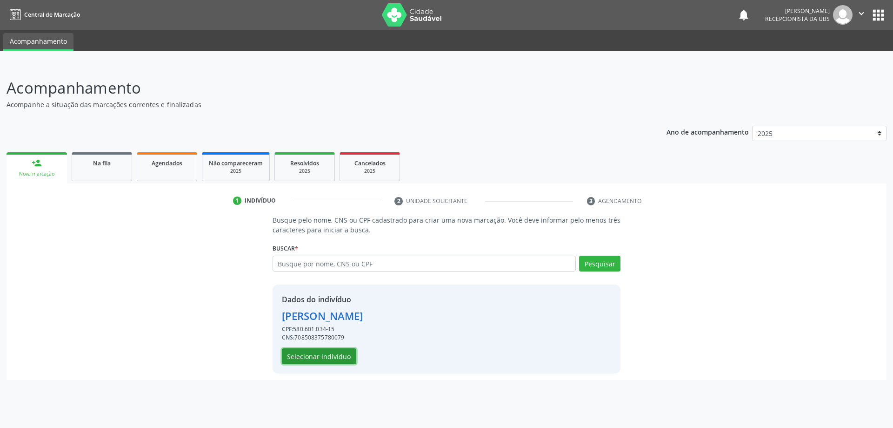
click at [313, 361] on button "Selecionar indivíduo" at bounding box center [319, 356] width 74 height 16
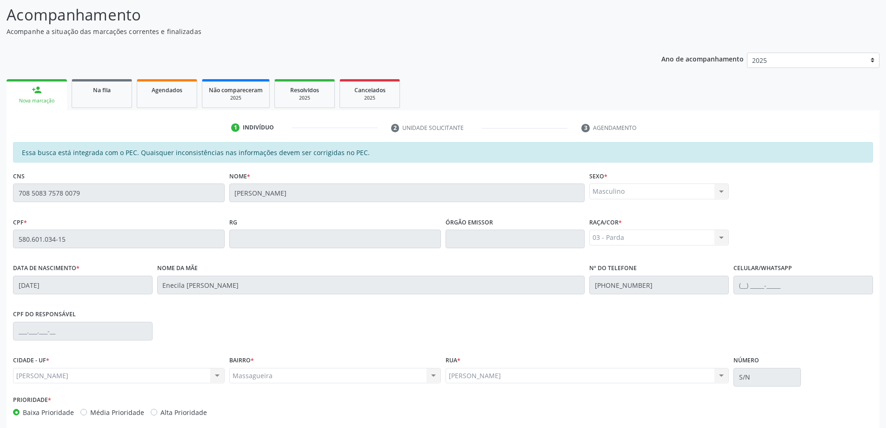
scroll to position [117, 0]
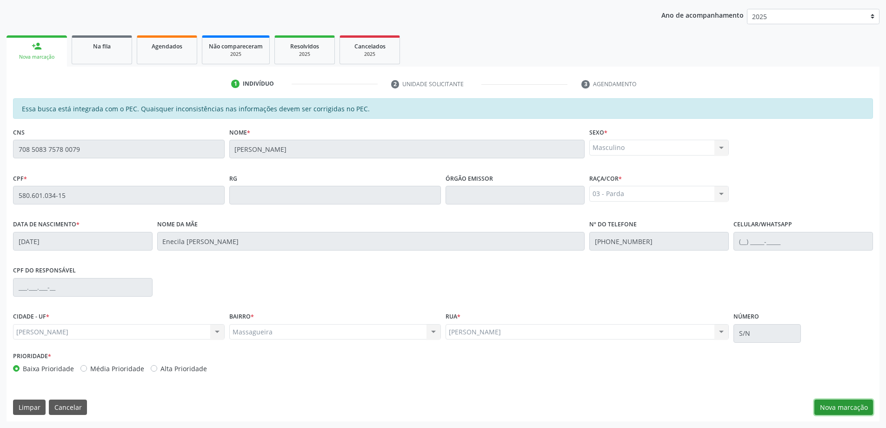
click at [851, 413] on button "Nova marcação" at bounding box center [844, 407] width 59 height 16
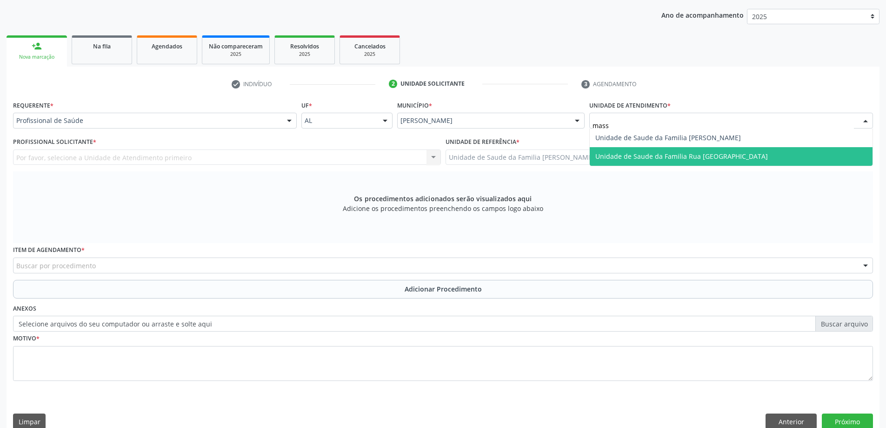
type input "massa"
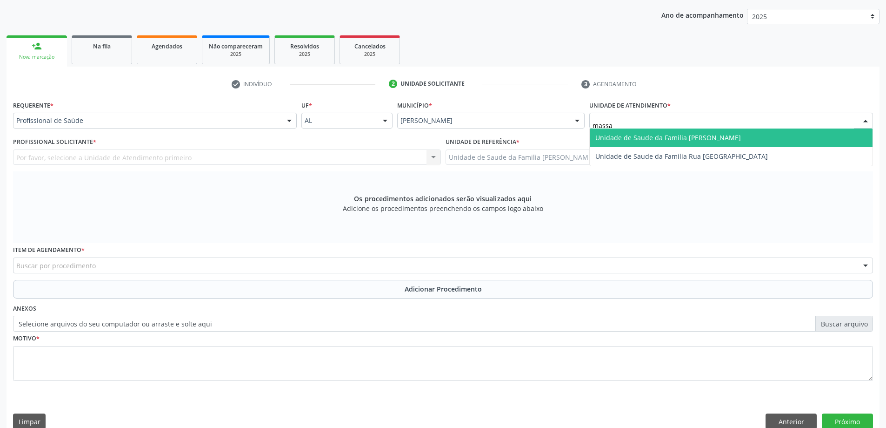
click at [611, 135] on span "Unidade de Saude da Familia [PERSON_NAME]" at bounding box center [668, 137] width 146 height 9
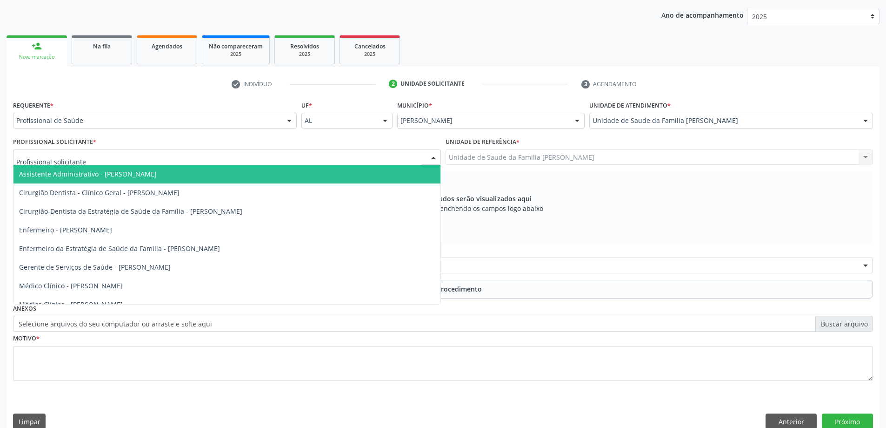
click at [327, 158] on div at bounding box center [227, 157] width 428 height 16
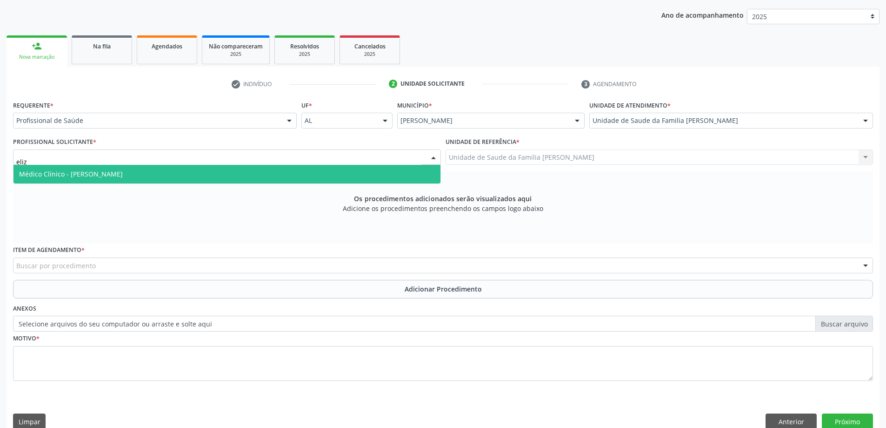
type input "eliza"
click at [304, 178] on span "Médico Clínico - Elizabeth Macario dos Santos" at bounding box center [226, 174] width 427 height 19
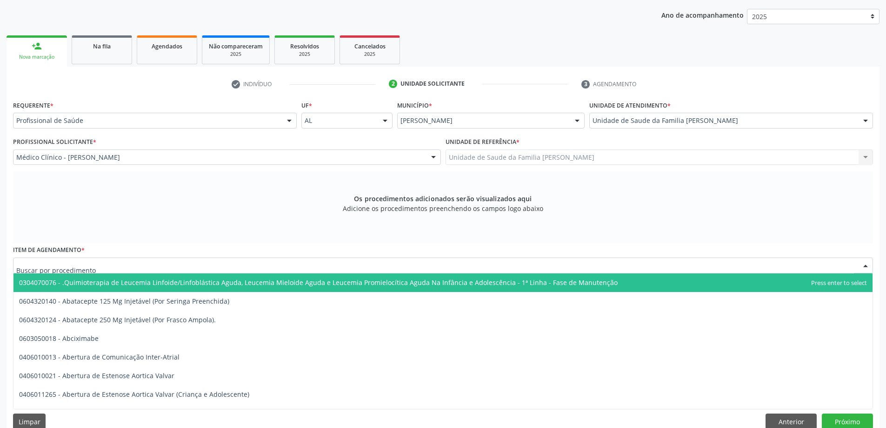
click at [135, 266] on div at bounding box center [443, 265] width 860 height 16
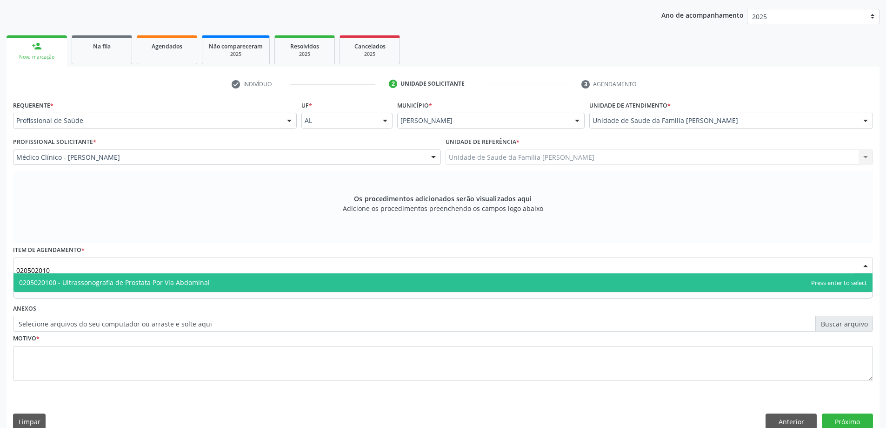
type input "0205020100"
click at [141, 281] on span "0205020100 - Ultrassonografia de Prostata Por Via Abdominal" at bounding box center [114, 282] width 191 height 9
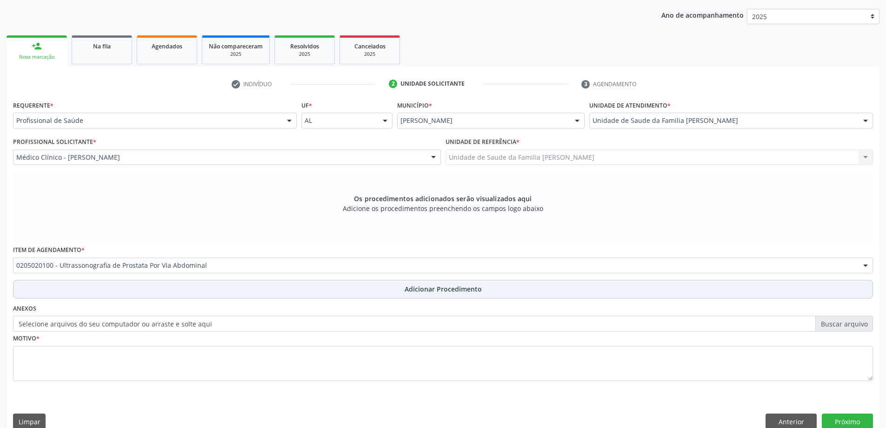
click at [127, 284] on button "Adicionar Procedimento" at bounding box center [443, 289] width 860 height 19
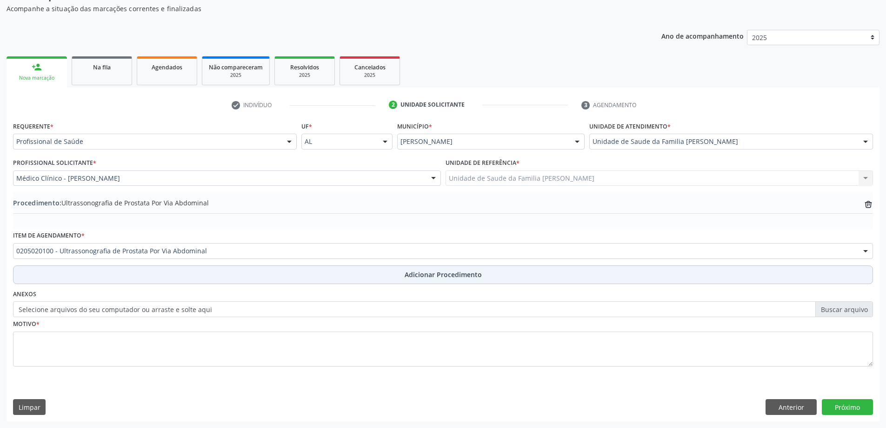
scroll to position [96, 0]
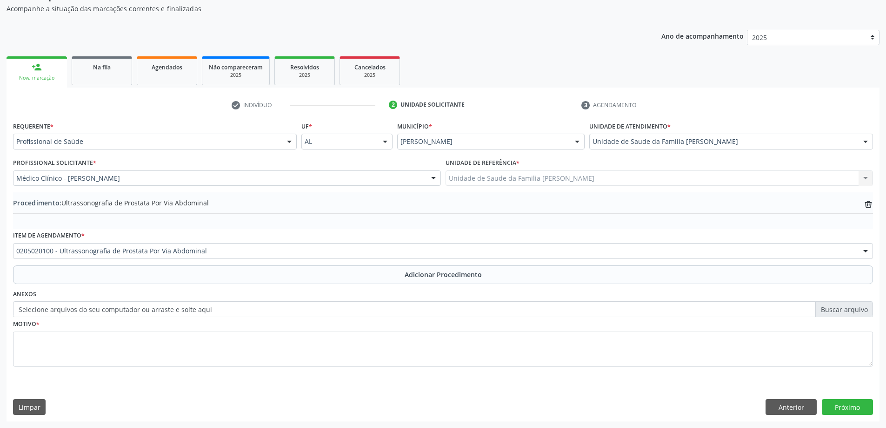
click at [46, 312] on label "Selecione arquivos do seu computador ou arraste e solte aqui" at bounding box center [443, 309] width 860 height 16
click at [46, 312] on input "Selecione arquivos do seu computador ou arraste e solte aqui" at bounding box center [443, 309] width 860 height 16
type input "C:\fakepath\WhatsApp Image 2025-09-22 at 15.03.35 (1).jpeg"
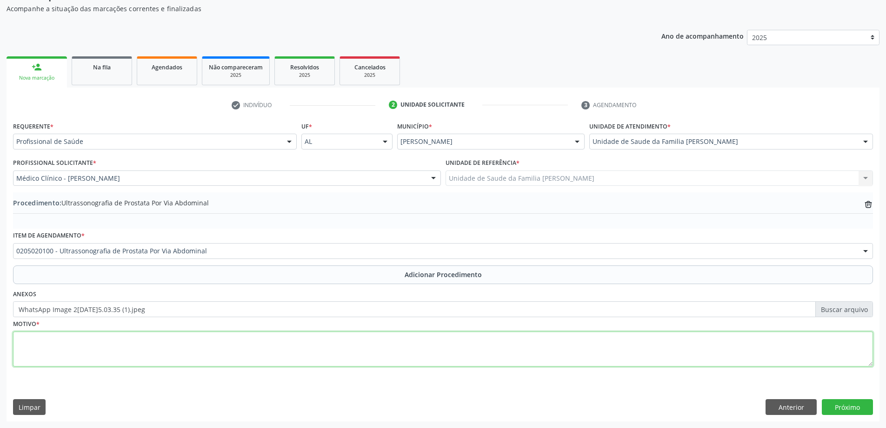
click at [129, 343] on textarea at bounding box center [443, 348] width 860 height 35
type textarea "Avaliação HPB"
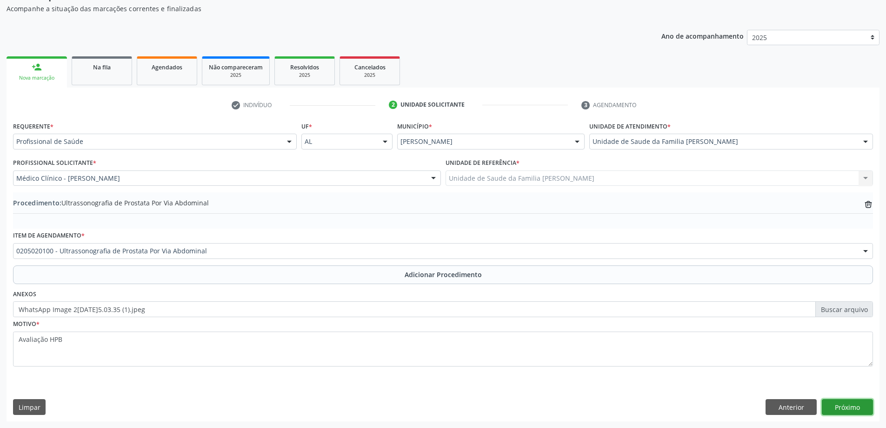
click at [850, 403] on button "Próximo" at bounding box center [847, 407] width 51 height 16
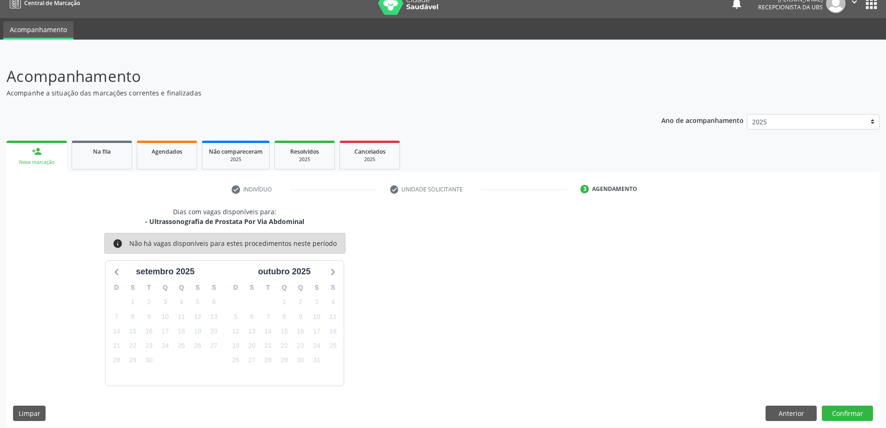
scroll to position [18, 0]
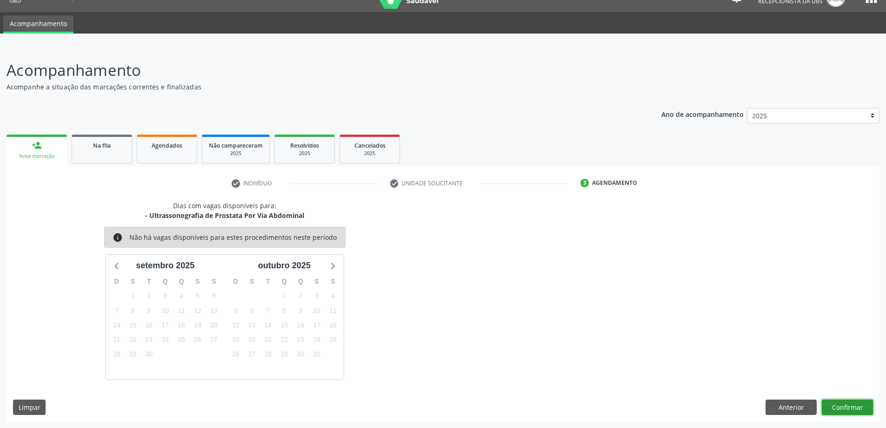
click at [828, 403] on button "Confirmar" at bounding box center [847, 407] width 51 height 16
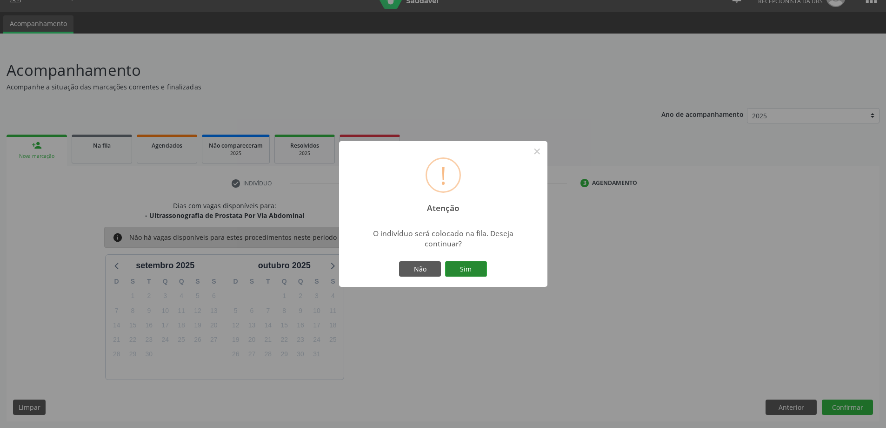
click at [461, 268] on button "Sim" at bounding box center [466, 269] width 42 height 16
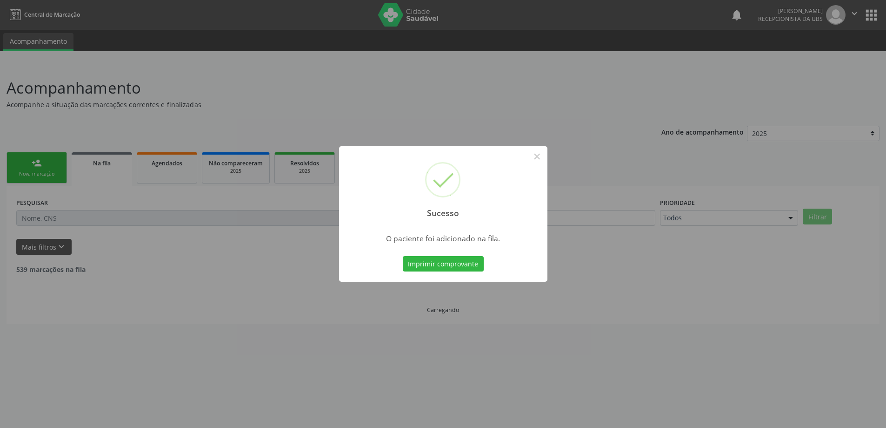
scroll to position [0, 0]
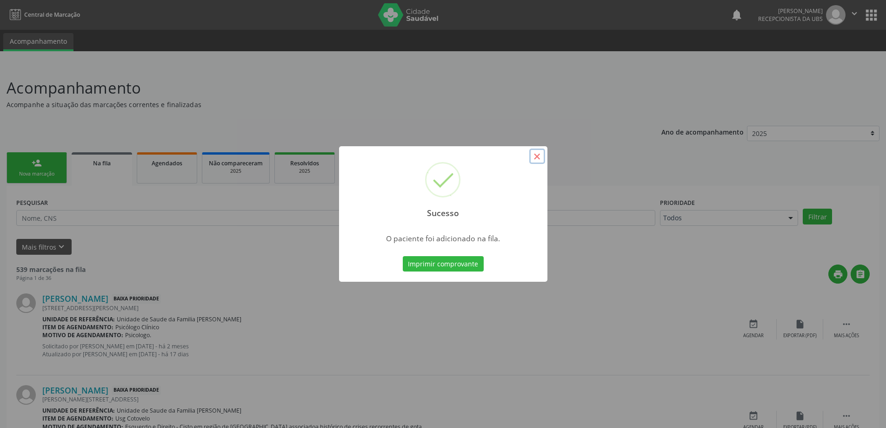
click at [540, 160] on button "×" at bounding box center [537, 156] width 16 height 16
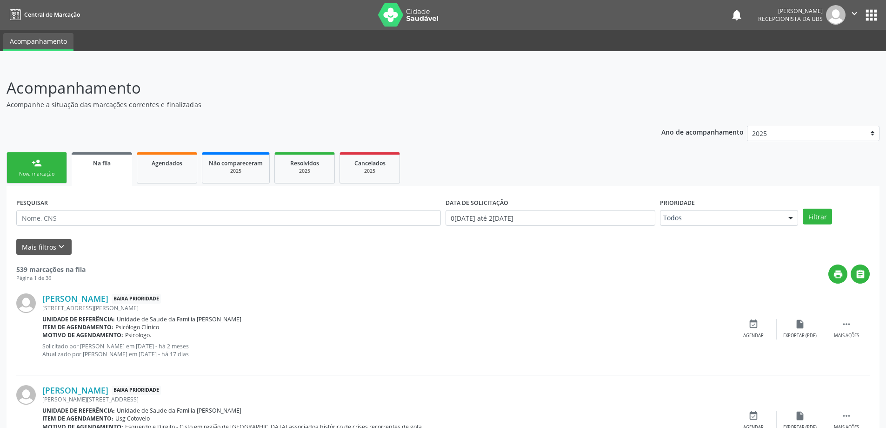
click at [48, 166] on link "person_add Nova marcação" at bounding box center [37, 167] width 60 height 31
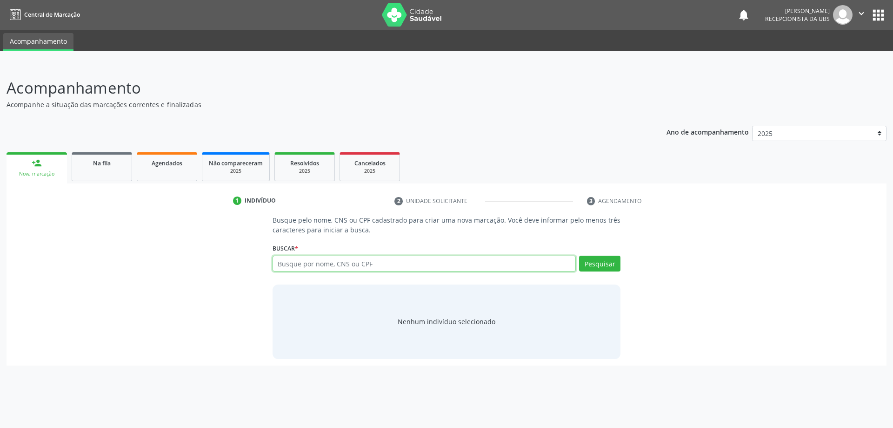
click at [314, 267] on input "text" at bounding box center [425, 263] width 304 height 16
type input "44778295749"
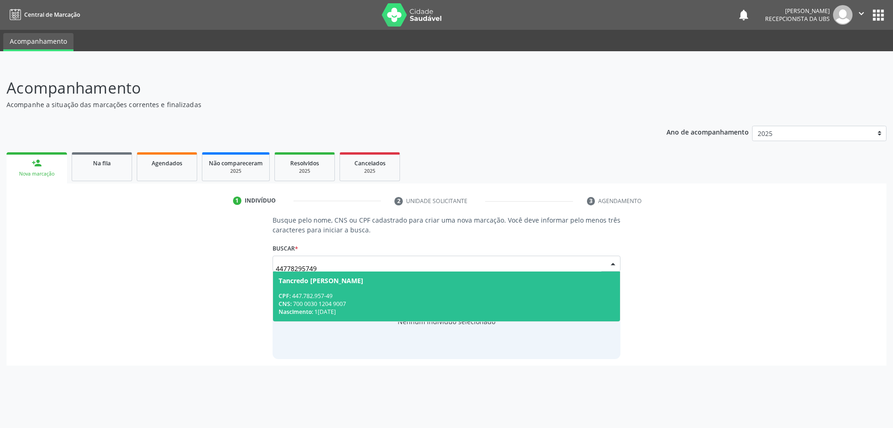
click at [446, 306] on div "CNS: 700 0030 1204 9007" at bounding box center [447, 304] width 336 height 8
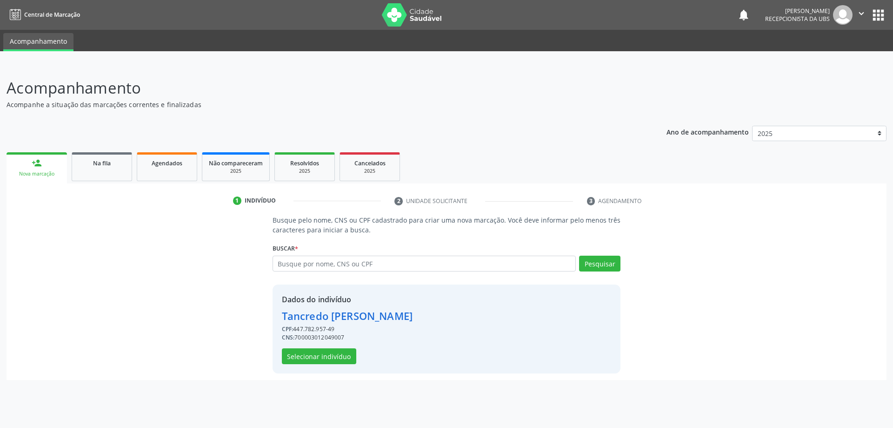
click at [298, 364] on div "Dados do indivíduo Tancredo Avelino da Silva CPF: 447.782.957-49 CNS: 700003012…" at bounding box center [447, 328] width 348 height 89
click at [300, 362] on button "Selecionar indivíduo" at bounding box center [319, 356] width 74 height 16
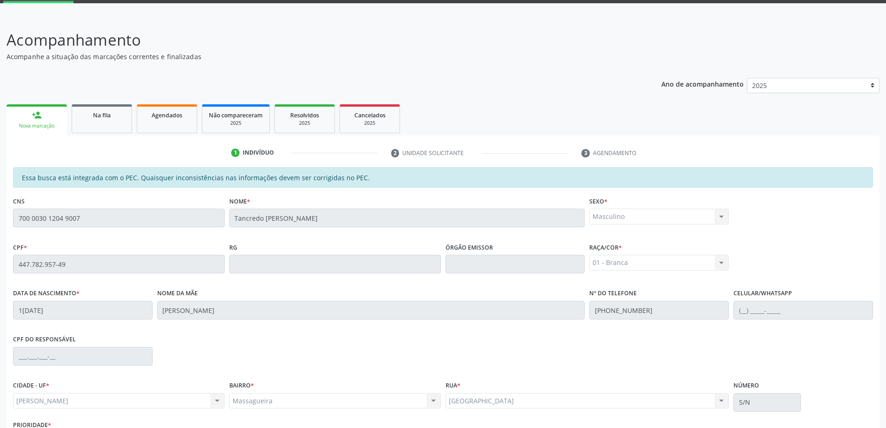
scroll to position [117, 0]
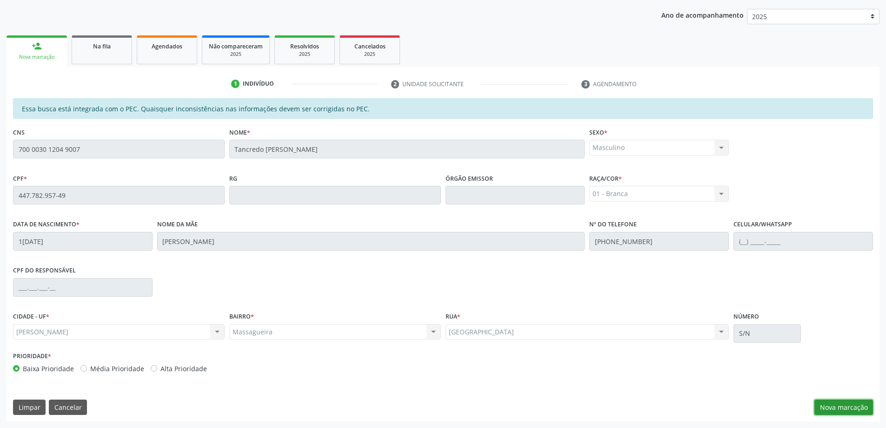
click at [842, 404] on button "Nova marcação" at bounding box center [844, 407] width 59 height 16
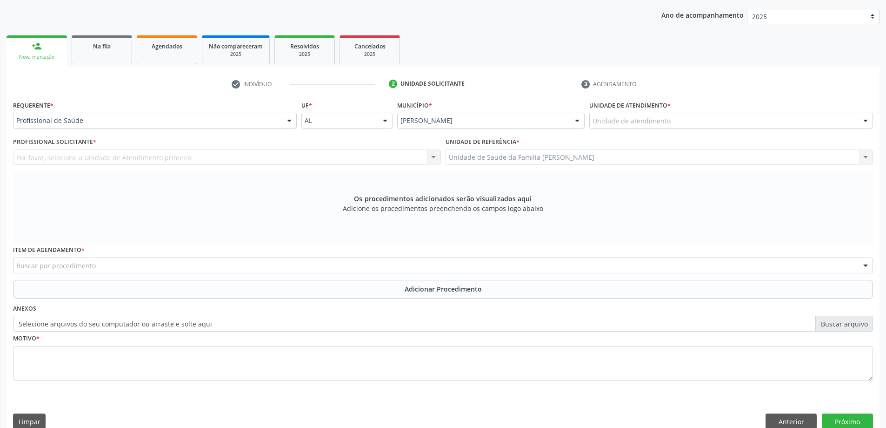
click at [826, 108] on div "Unidade de atendimento * Unidade de atendimento Aeronave Baron 58 Aeronave Cess…" at bounding box center [731, 113] width 284 height 30
click at [824, 110] on div "Unidade de atendimento * Unidade de atendimento Aeronave Baron 58 Aeronave Cess…" at bounding box center [731, 113] width 284 height 30
click at [824, 112] on div "Unidade de atendimento * Unidade de atendimento Aeronave Baron 58 Aeronave Cess…" at bounding box center [731, 113] width 284 height 30
click at [823, 117] on div "Unidade de atendimento" at bounding box center [731, 121] width 284 height 16
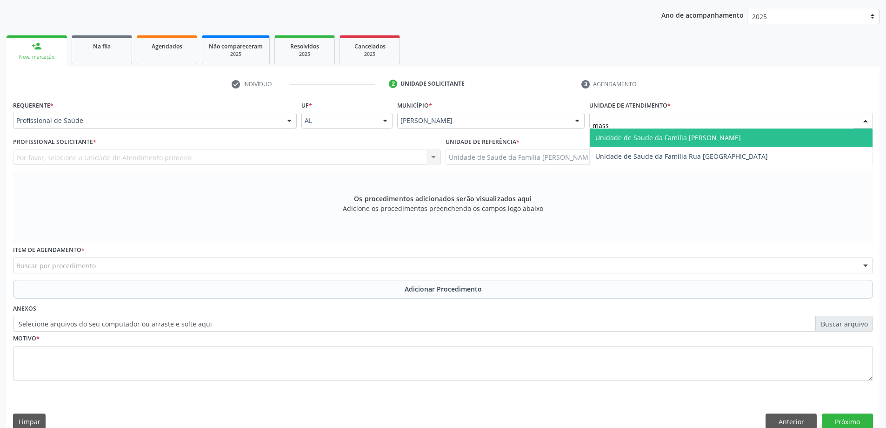
type input "massa"
click at [831, 133] on span "Unidade de Saude da Familia [PERSON_NAME]" at bounding box center [731, 137] width 283 height 19
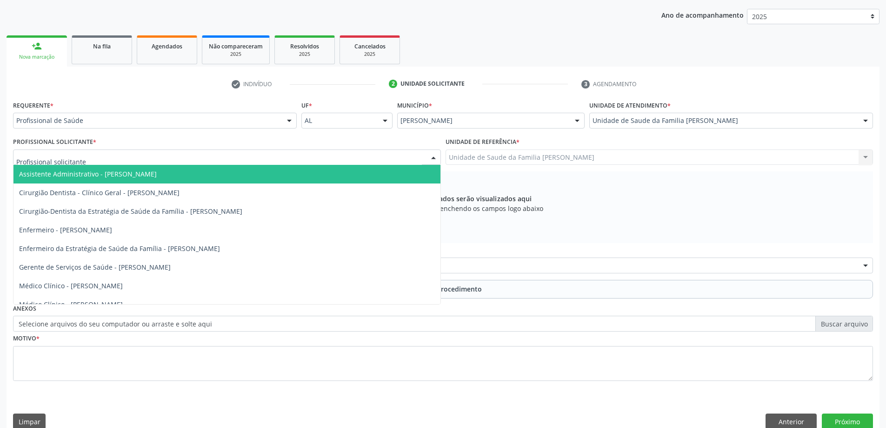
click at [148, 155] on div at bounding box center [227, 157] width 428 height 16
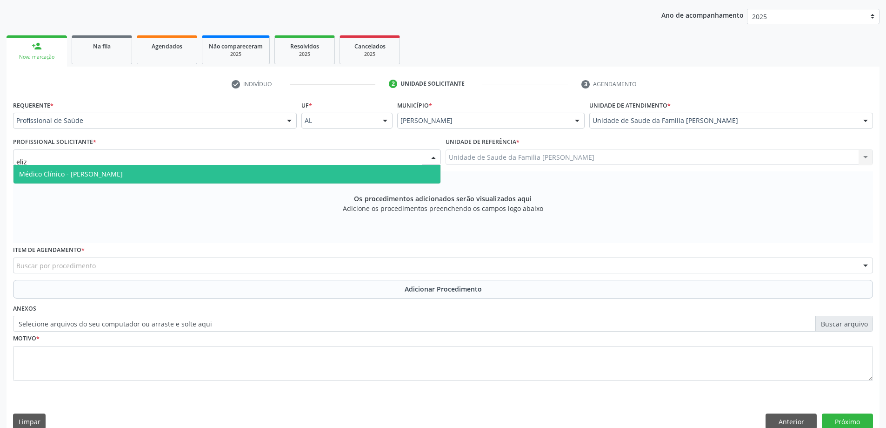
type input "eliza"
click at [123, 175] on span "Médico Clínico - Elizabeth Macario dos Santos" at bounding box center [71, 173] width 104 height 9
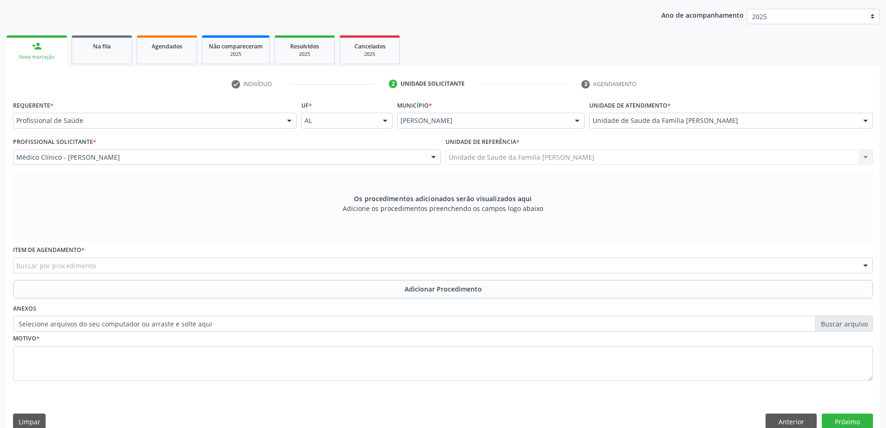
click at [251, 265] on div "Buscar por procedimento" at bounding box center [443, 265] width 860 height 16
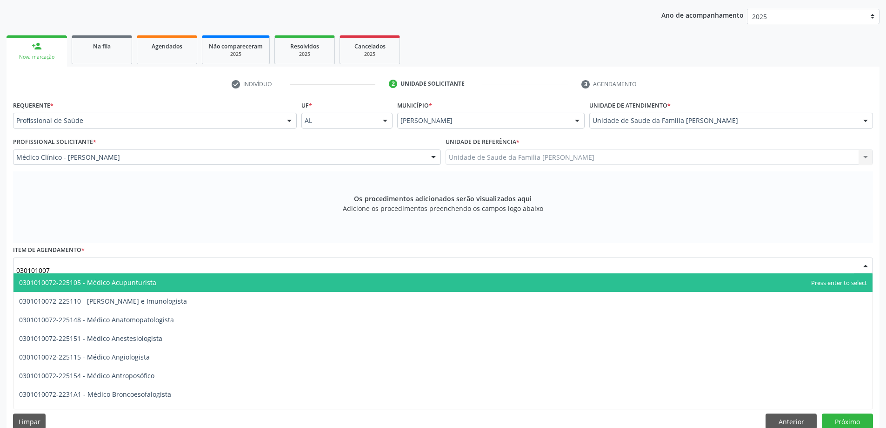
type input "0301010072"
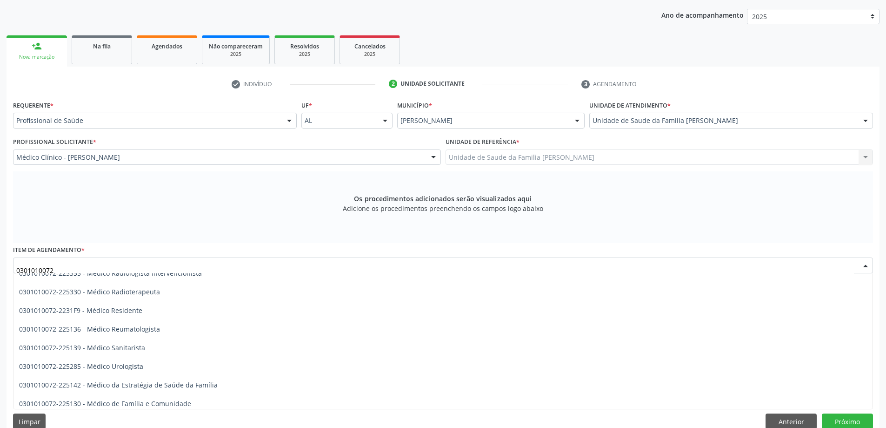
scroll to position [1023, 0]
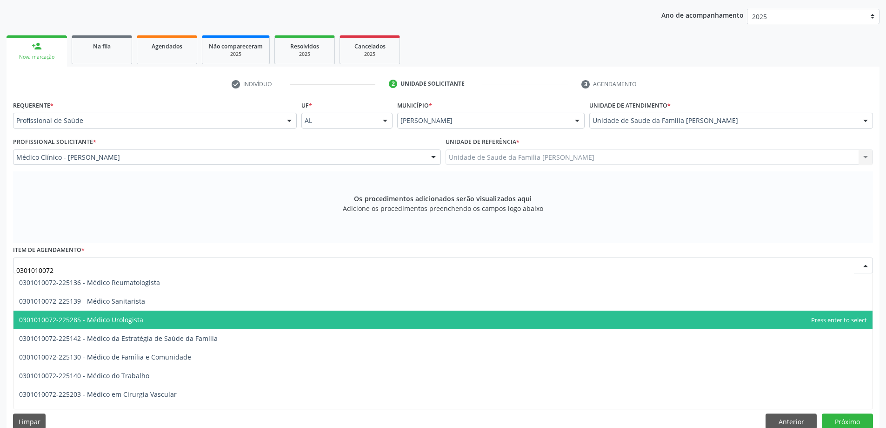
click at [45, 318] on span "0301010072-225285 - Médico Urologista" at bounding box center [81, 319] width 124 height 9
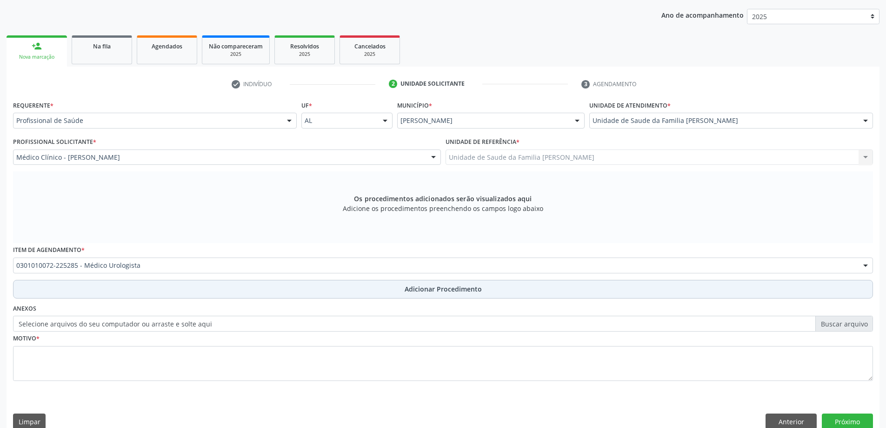
click at [257, 283] on button "Adicionar Procedimento" at bounding box center [443, 289] width 860 height 19
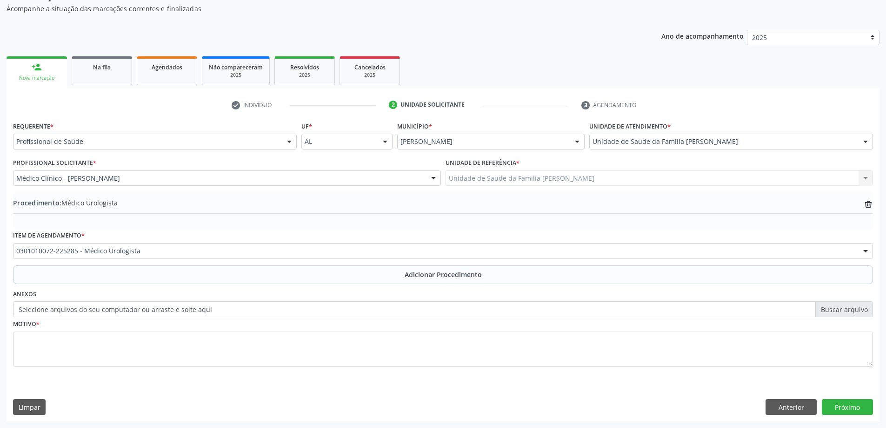
click at [185, 308] on label "Selecione arquivos do seu computador ou arraste e solte aqui" at bounding box center [443, 309] width 860 height 16
click at [185, 308] on input "Selecione arquivos do seu computador ou arraste e solte aqui" at bounding box center [443, 309] width 860 height 16
type input "C:\fakepath\WhatsApp Image 2025-09-22 at 15.09.34.jpeg"
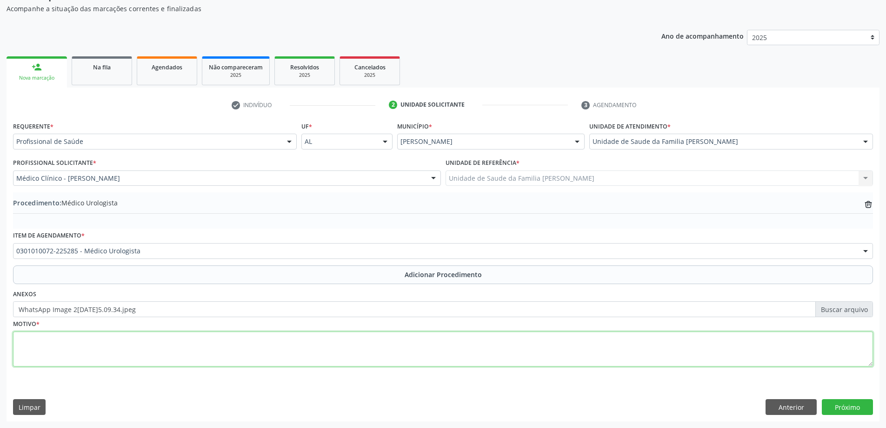
click at [197, 353] on textarea at bounding box center [443, 348] width 860 height 35
type textarea "sintomas urinários + dosagem de antigeno prostatico especifico (psa)"
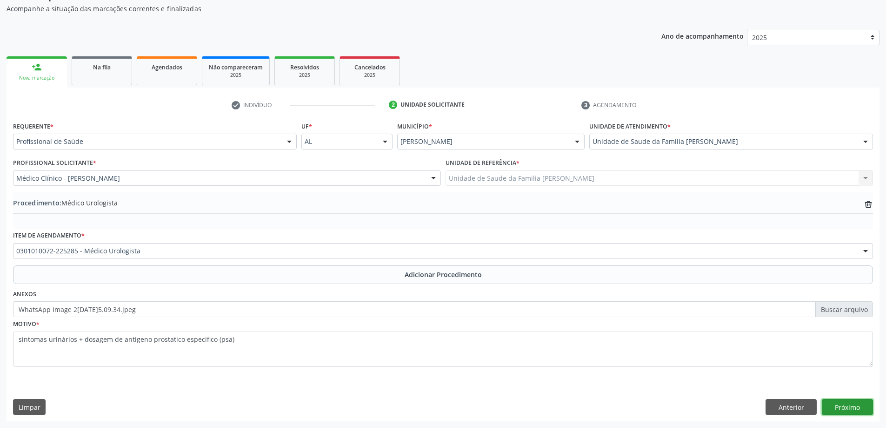
click at [851, 405] on button "Próximo" at bounding box center [847, 407] width 51 height 16
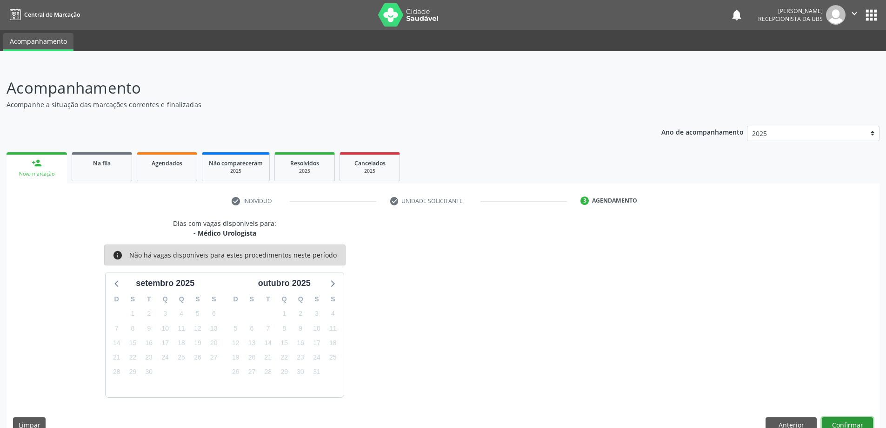
click at [856, 423] on button "Confirmar" at bounding box center [847, 425] width 51 height 16
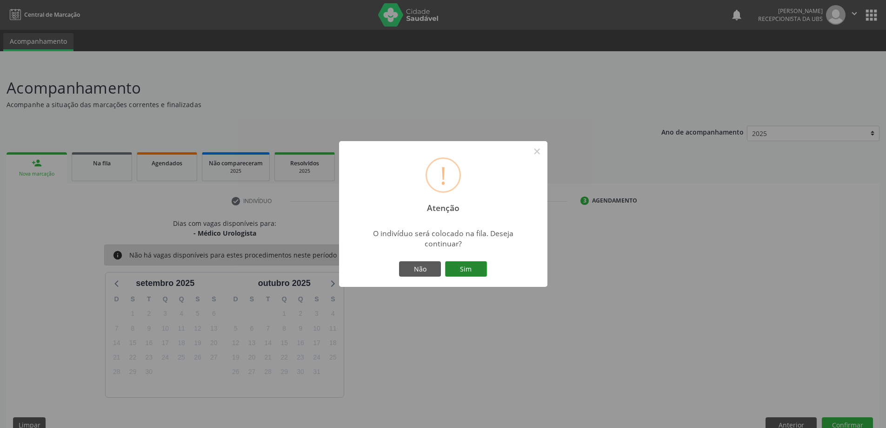
click at [473, 274] on button "Sim" at bounding box center [466, 269] width 42 height 16
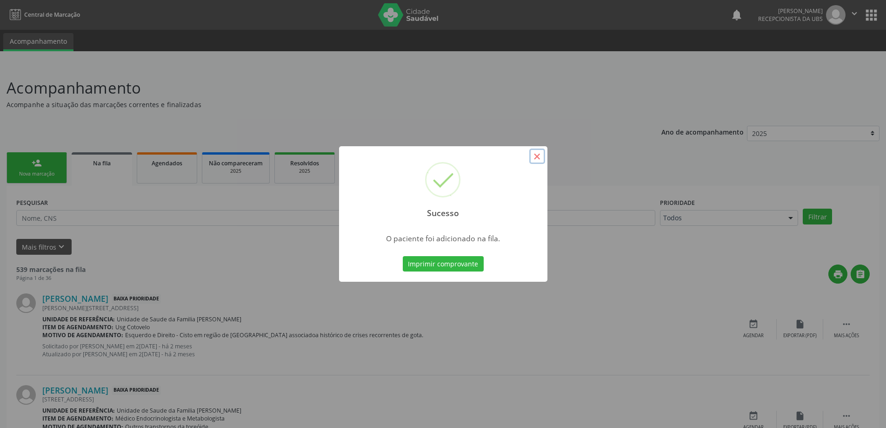
click at [540, 159] on button "×" at bounding box center [537, 156] width 16 height 16
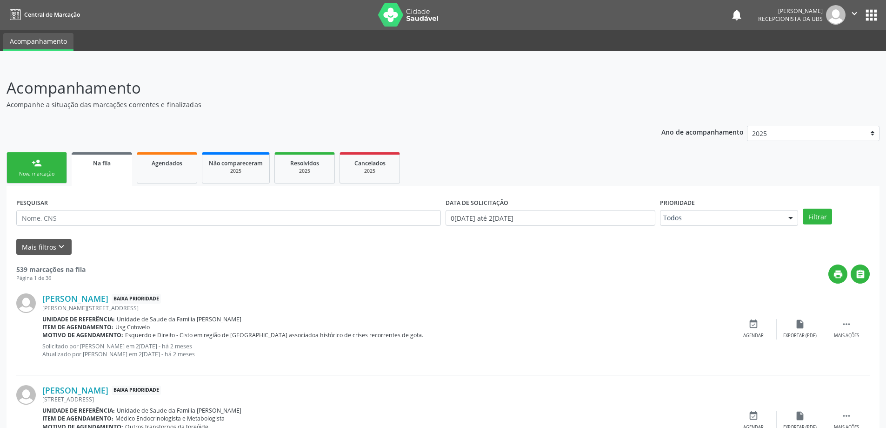
click at [47, 166] on link "person_add Nova marcação" at bounding box center [37, 167] width 60 height 31
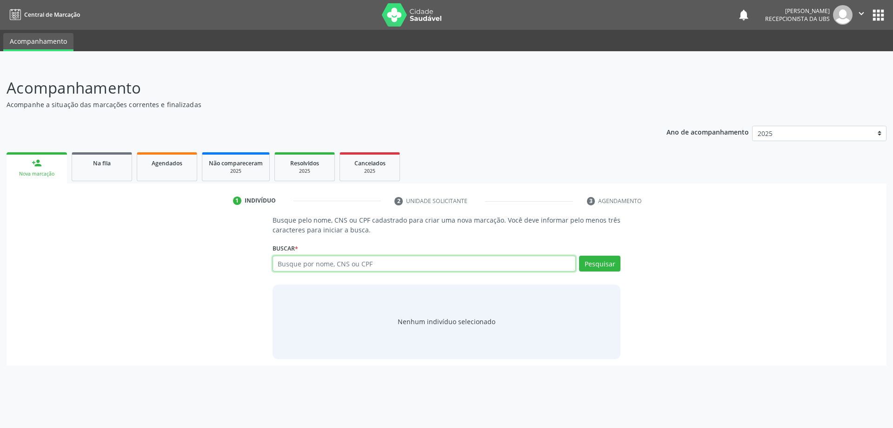
click at [347, 265] on input "text" at bounding box center [425, 263] width 304 height 16
type input "05548769499"
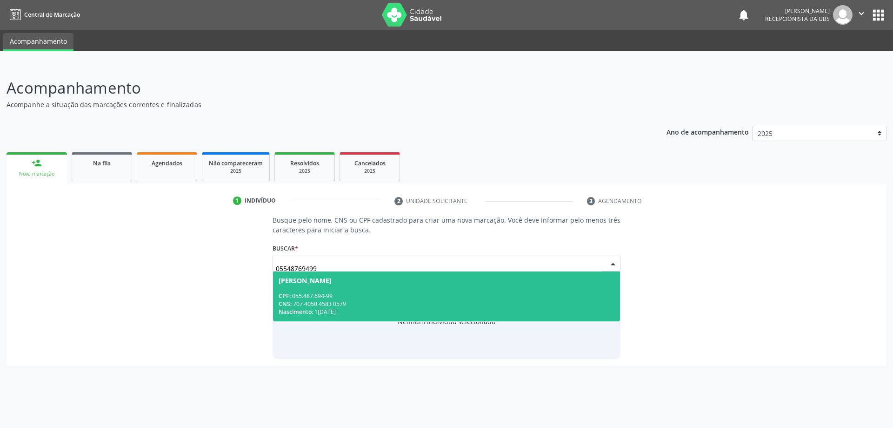
click at [494, 316] on span "Waldemi Paulo da Silva CPF: 055.487.694-99 CNS: 707 4050 4583 0579 Nascimento: …" at bounding box center [446, 296] width 347 height 50
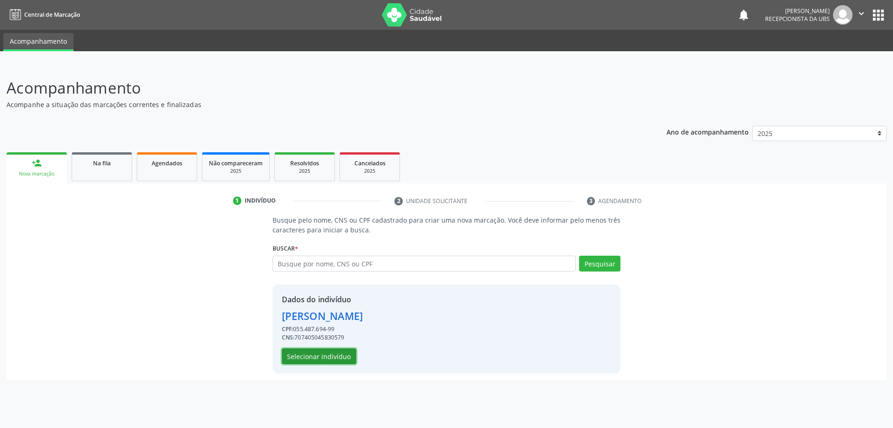
click at [349, 356] on button "Selecionar indivíduo" at bounding box center [319, 356] width 74 height 16
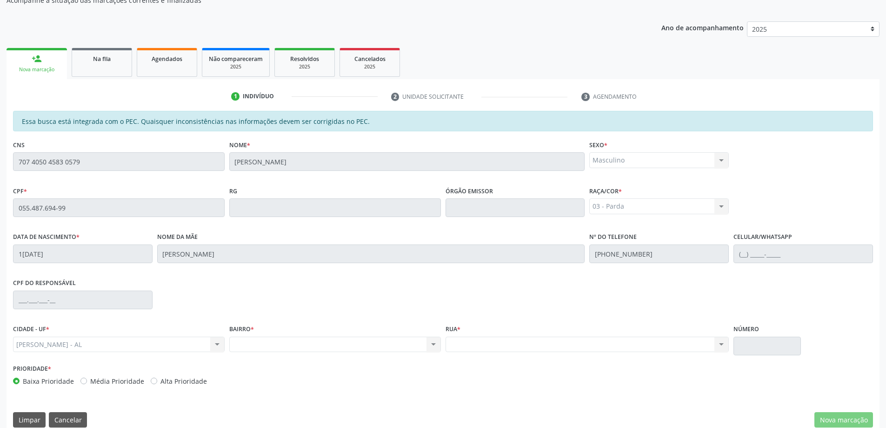
scroll to position [117, 0]
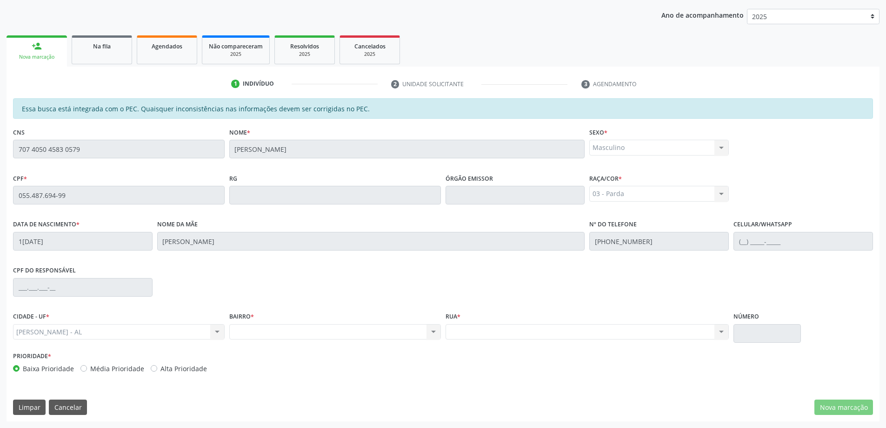
click at [388, 342] on div "BAIRRO * Nenhum resultado encontrado para: " " Não há nenhuma opção para ser ex…" at bounding box center [335, 329] width 216 height 40
click at [98, 53] on link "Na fila" at bounding box center [102, 49] width 60 height 29
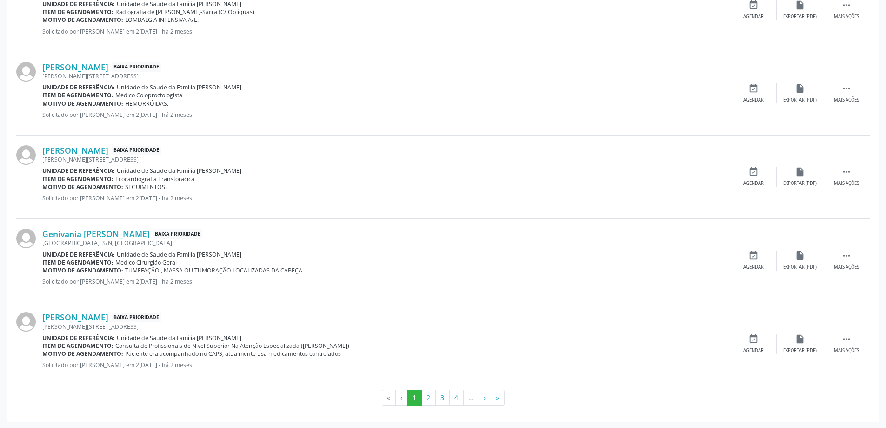
scroll to position [1165, 0]
click at [496, 394] on button "»" at bounding box center [498, 397] width 14 height 16
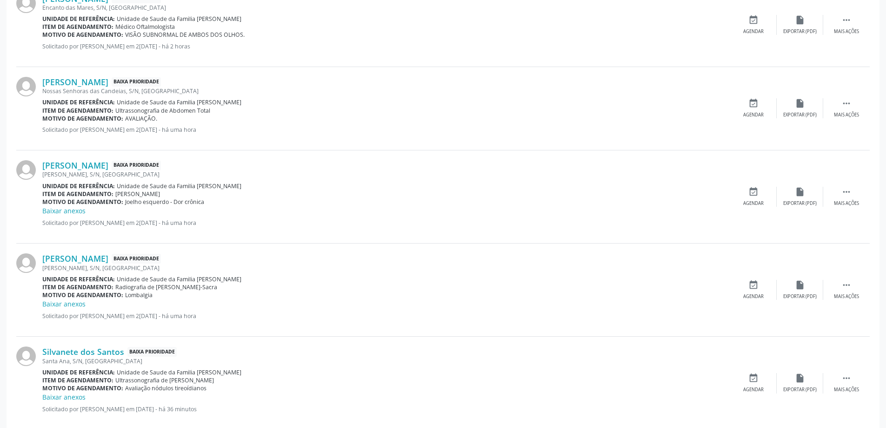
scroll to position [884, 0]
click at [80, 207] on link "Baixar anexos" at bounding box center [63, 210] width 43 height 9
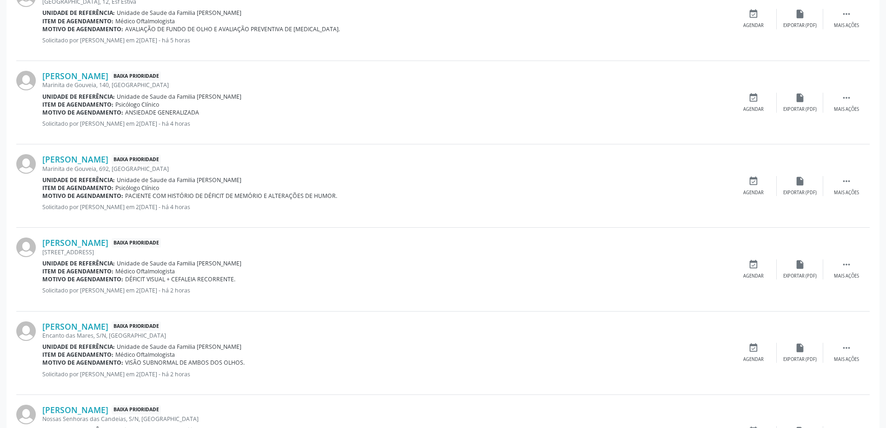
scroll to position [370, 0]
